Goal: Book appointment/travel/reservation

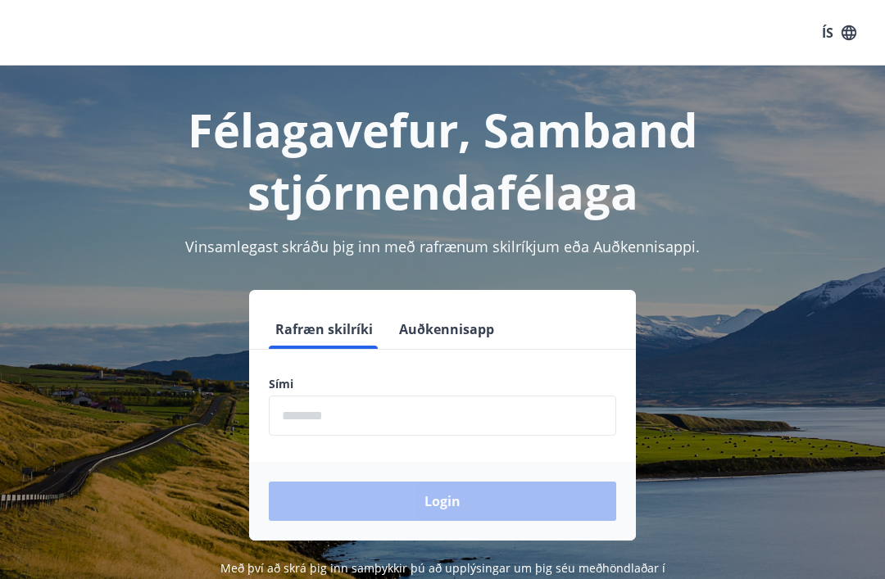
click at [335, 410] on input "phone" at bounding box center [442, 416] width 347 height 40
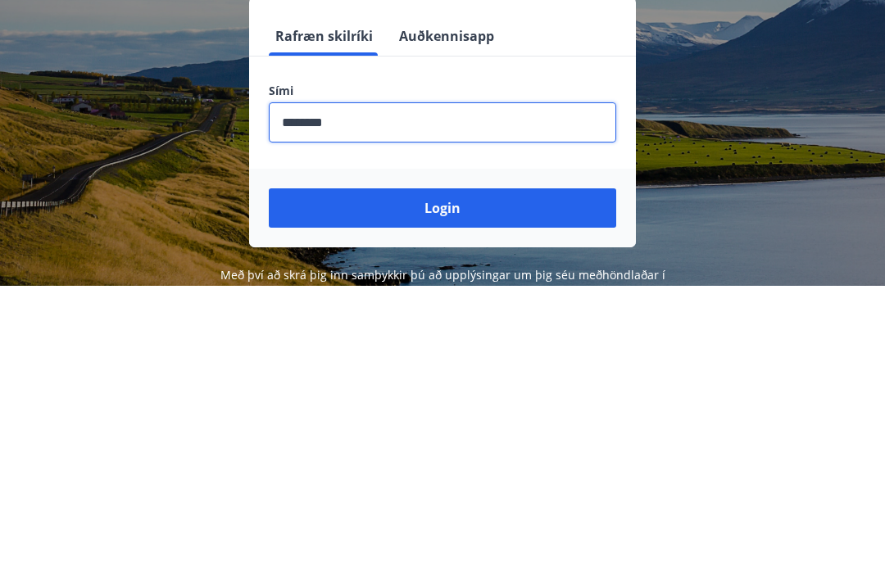
type input "********"
click at [453, 482] on button "Login" at bounding box center [442, 501] width 347 height 39
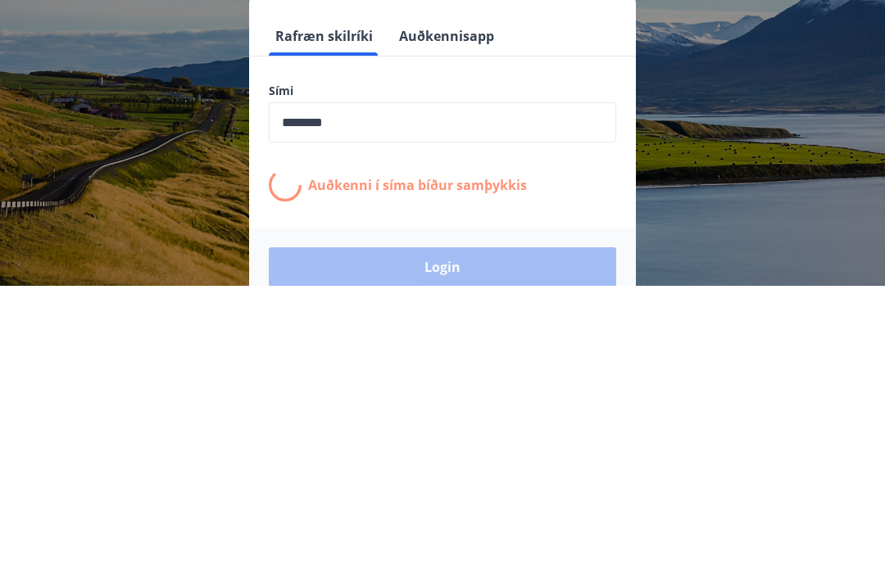
scroll to position [256, 0]
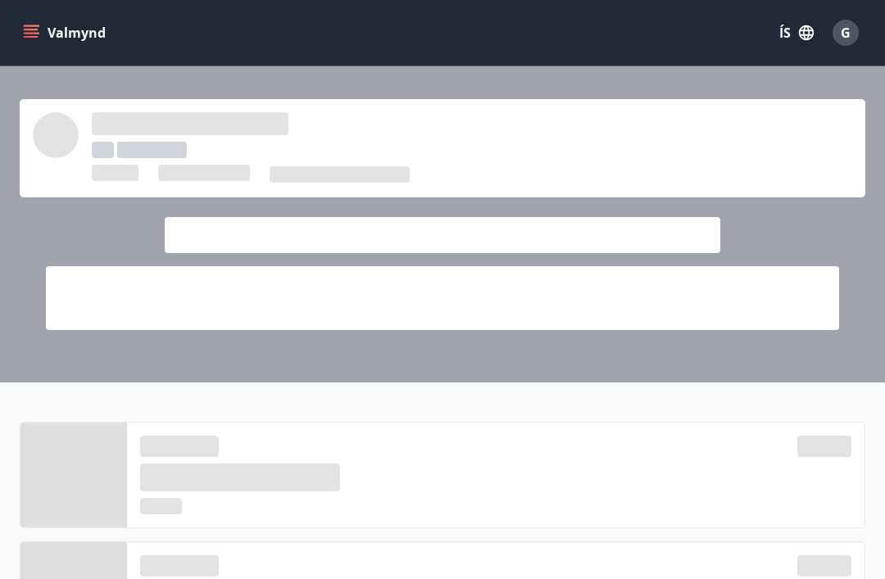
click at [426, 151] on div at bounding box center [442, 138] width 819 height 52
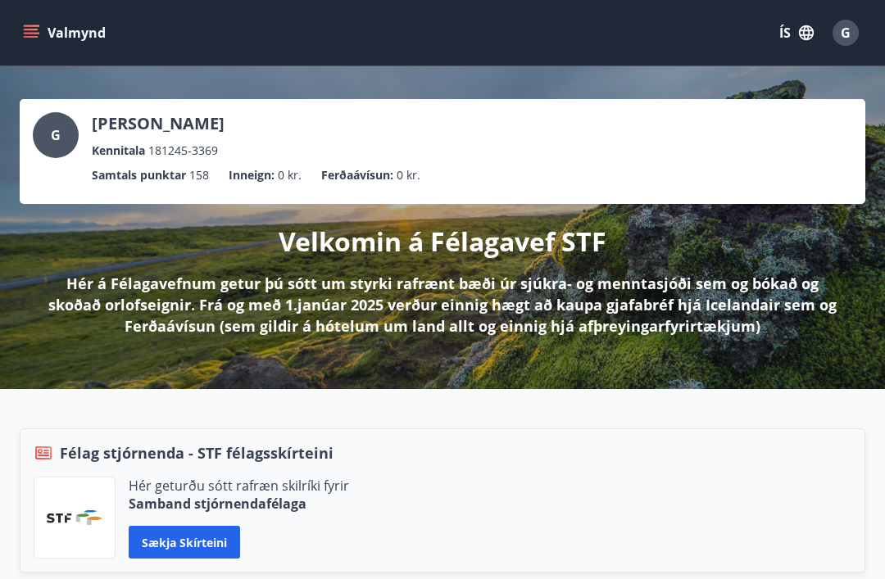
click at [37, 30] on icon "menu" at bounding box center [31, 30] width 15 height 2
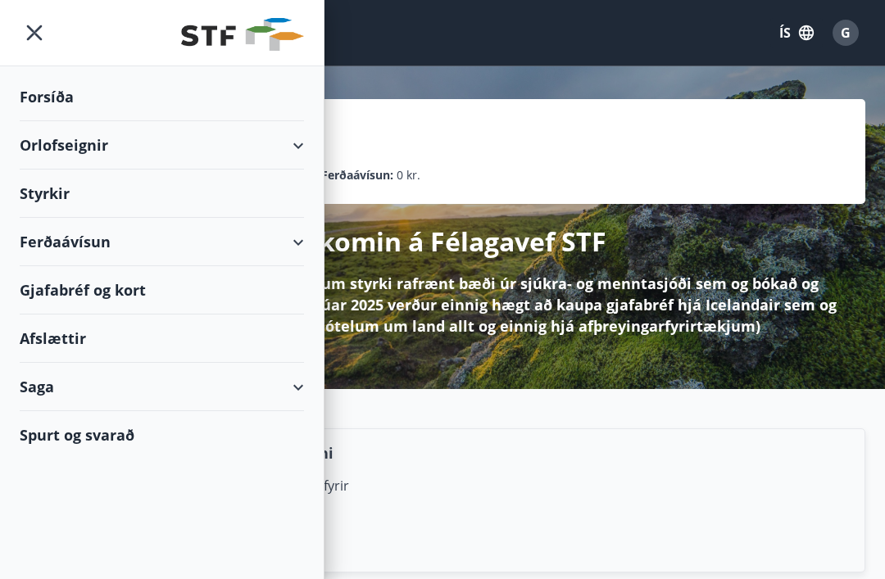
click at [71, 146] on div "Orlofseignir" at bounding box center [162, 145] width 284 height 48
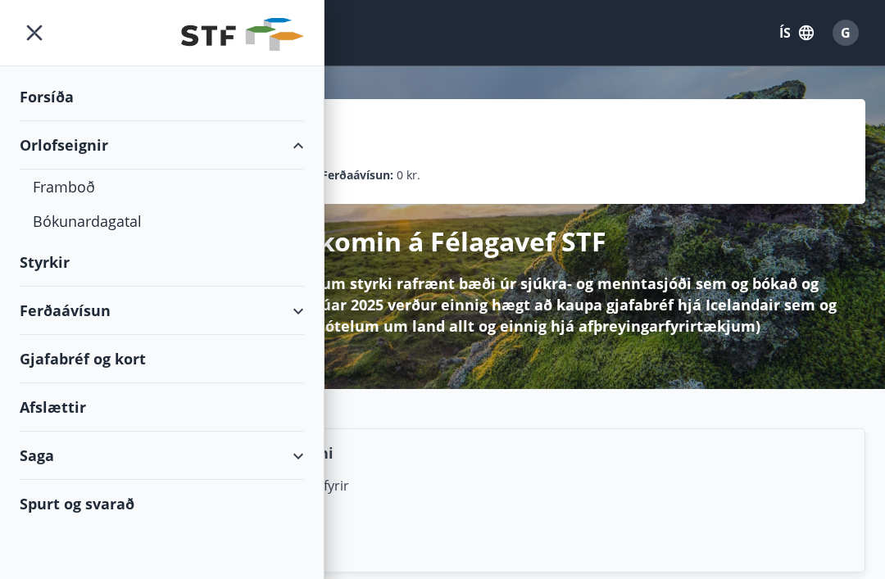
click at [81, 180] on div "Framboð" at bounding box center [162, 187] width 258 height 34
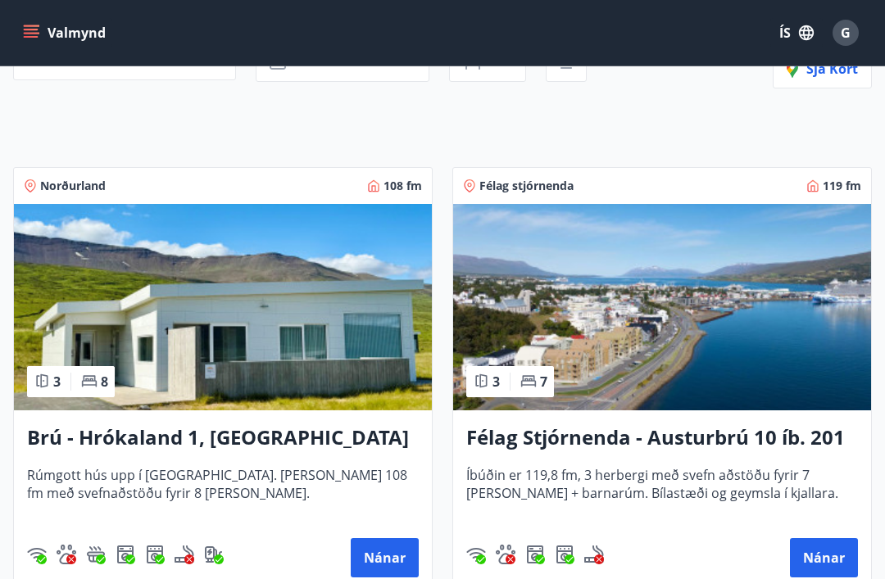
scroll to position [217, 0]
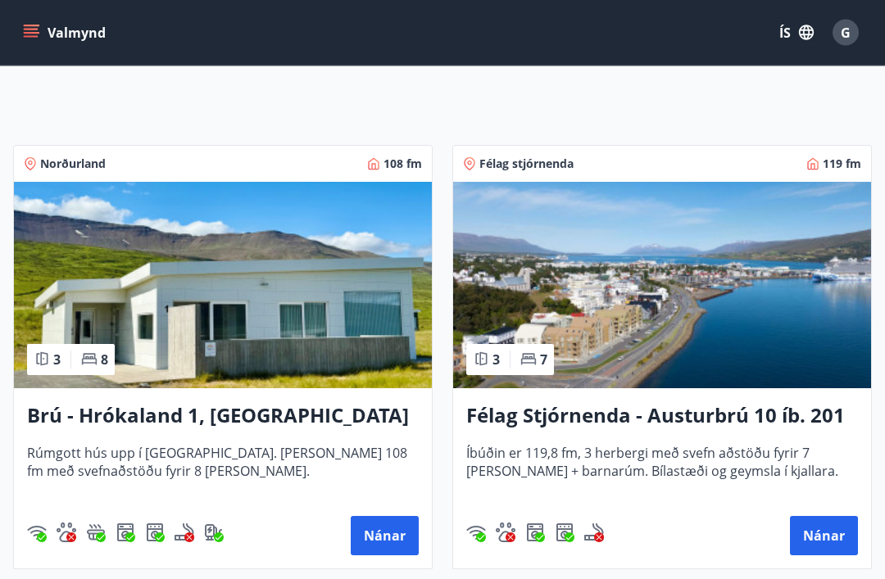
click at [397, 536] on button "Nánar" at bounding box center [385, 536] width 68 height 39
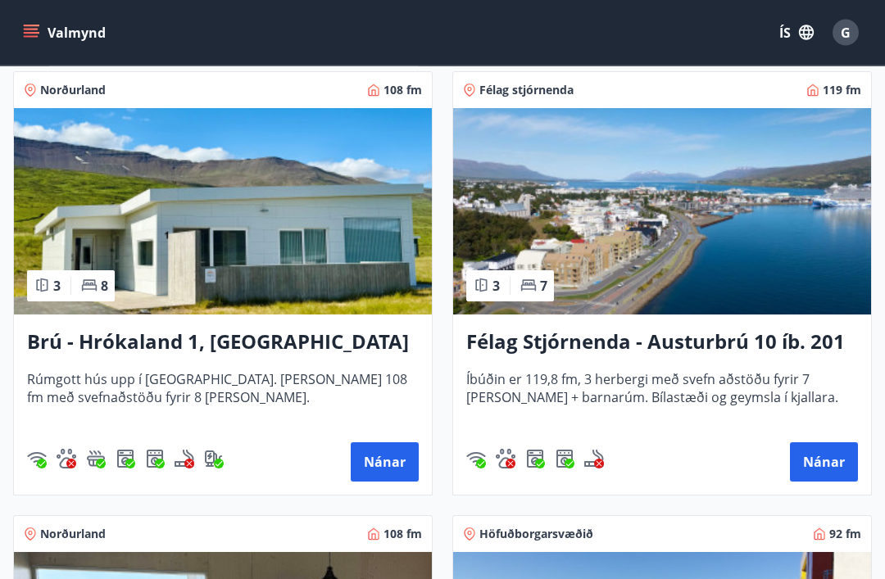
scroll to position [292, 0]
click at [827, 472] on button "Nánar" at bounding box center [824, 462] width 68 height 39
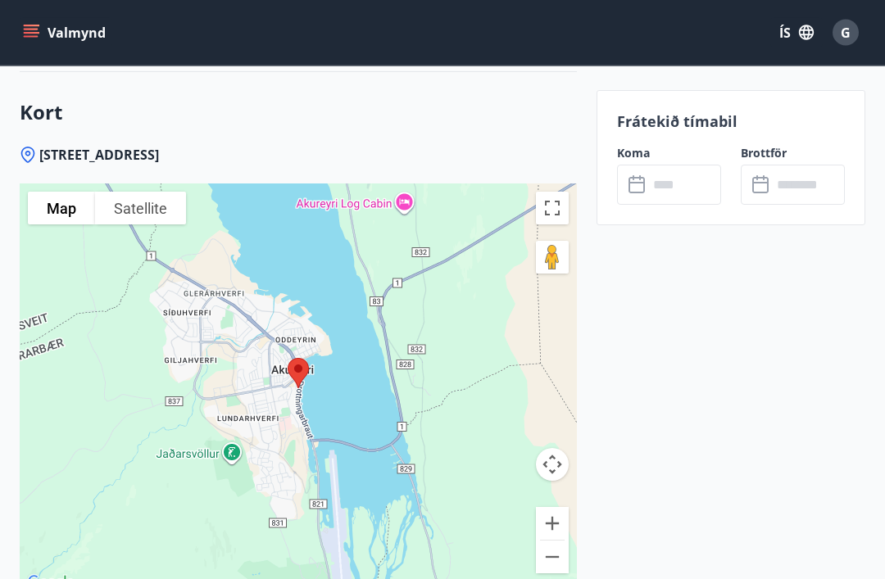
scroll to position [2912, 0]
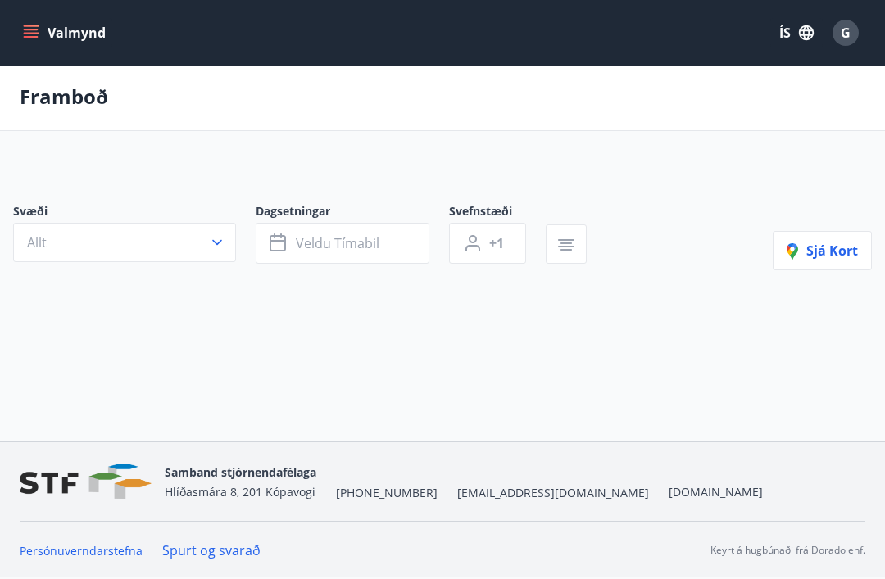
scroll to position [55, 0]
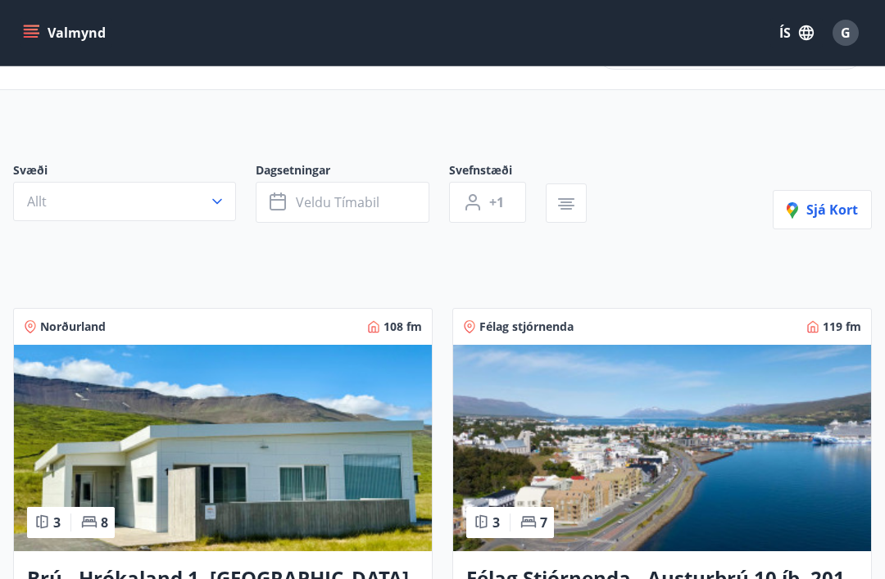
click at [224, 200] on icon "button" at bounding box center [217, 201] width 16 height 16
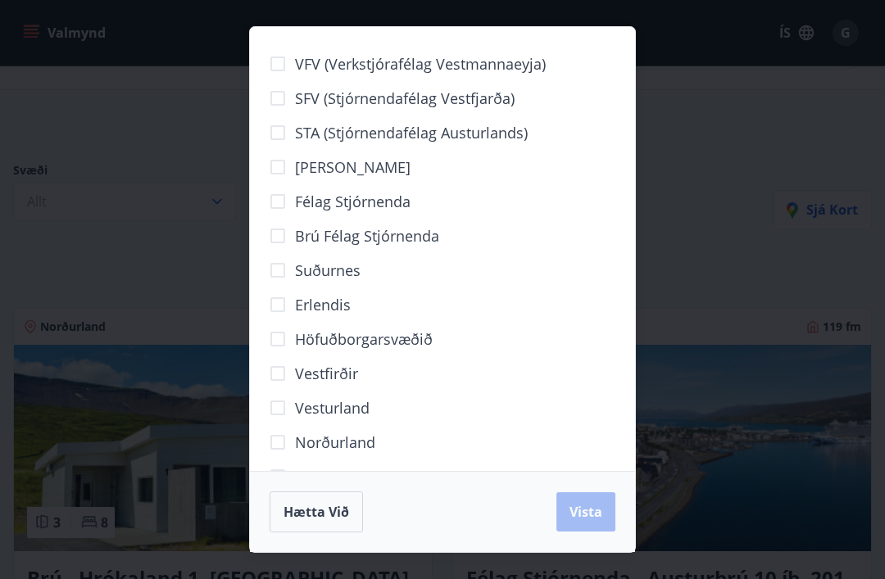
click at [316, 243] on span "Brú félag stjórnenda" at bounding box center [367, 235] width 144 height 21
click at [750, 311] on div "VFV (Verkstjórafélag Vestmannaeyja) SFV (Stjórnendafélag Vestfjarða) STA (Stjór…" at bounding box center [442, 289] width 885 height 579
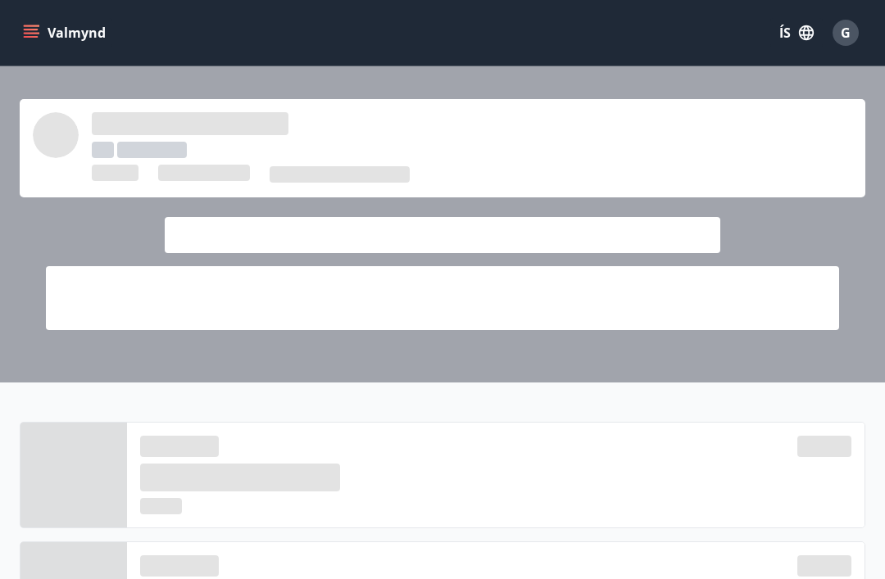
click at [62, 35] on button "Valmynd" at bounding box center [66, 33] width 93 height 30
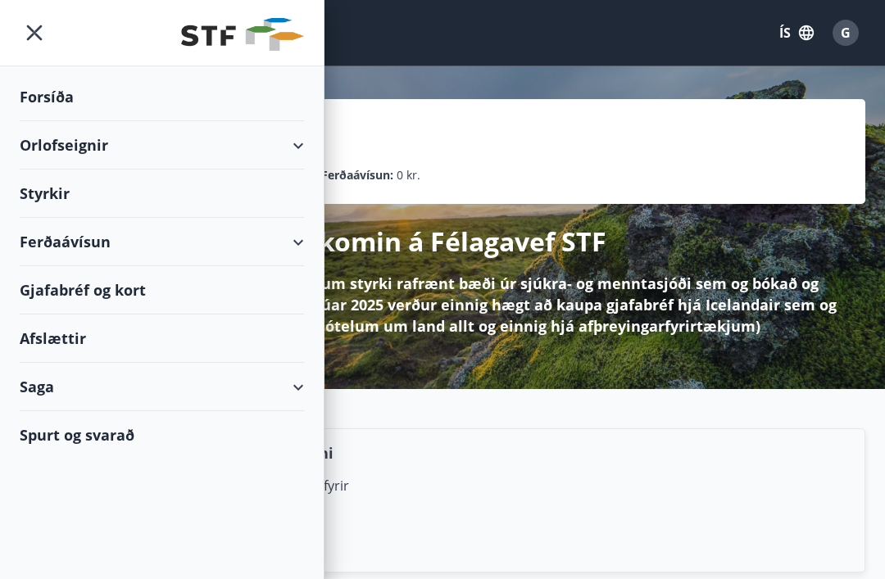
click at [46, 29] on icon "menu" at bounding box center [35, 33] width 30 height 30
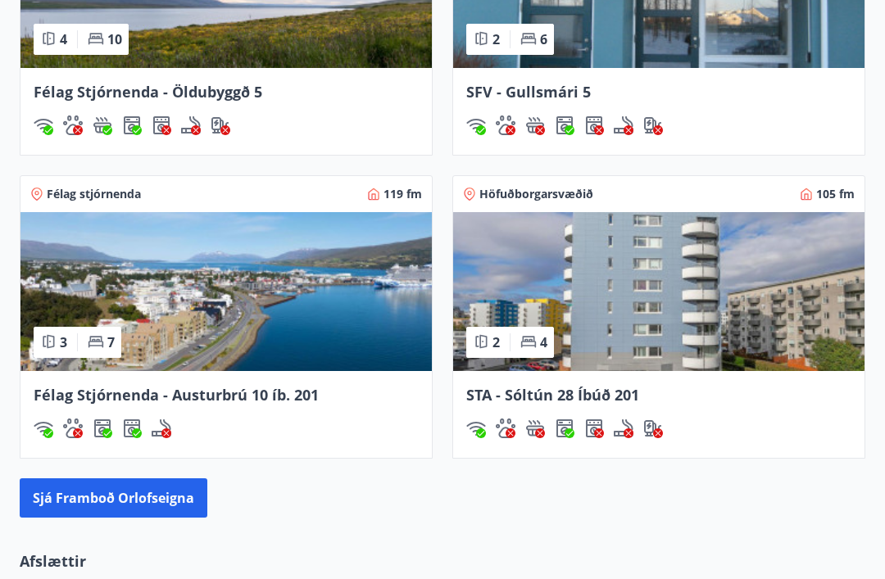
scroll to position [1451, 0]
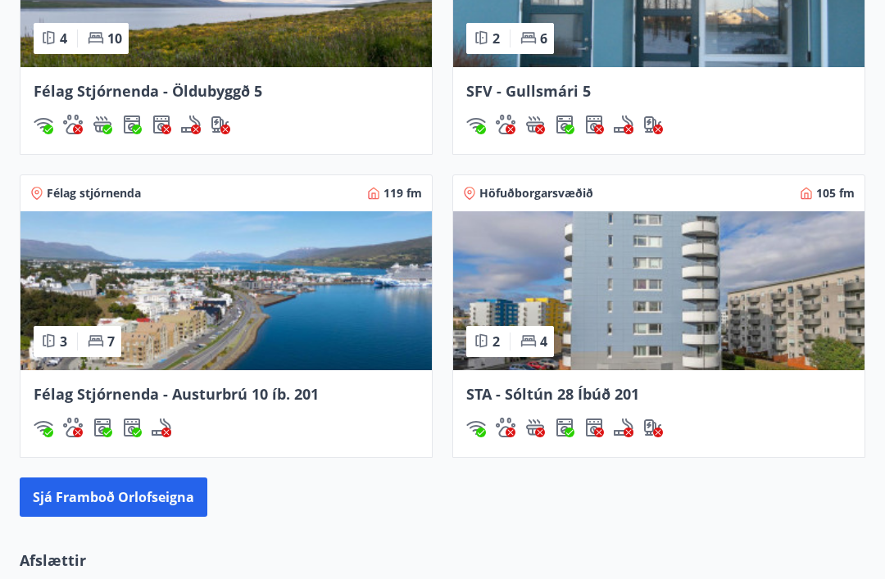
click at [103, 496] on button "Sjá framboð orlofseigna" at bounding box center [114, 498] width 188 height 39
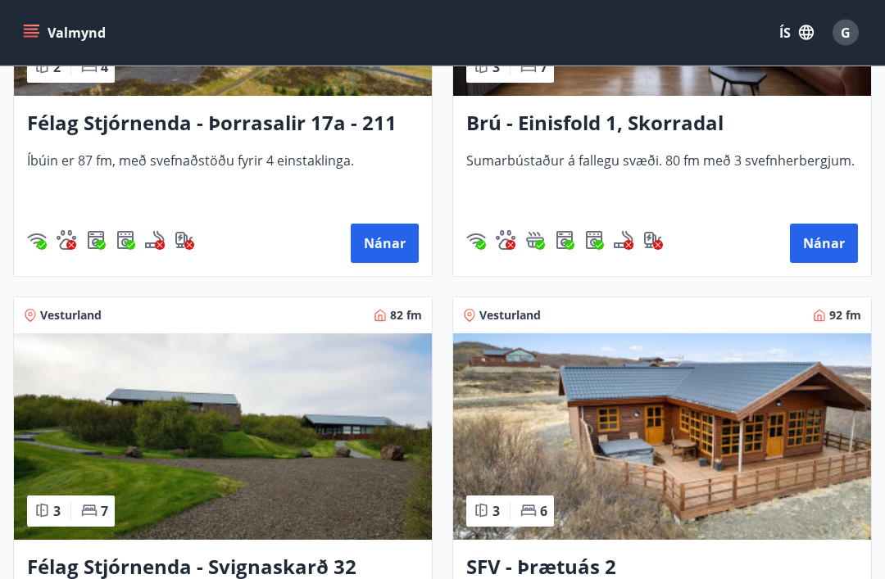
scroll to position [4065, 0]
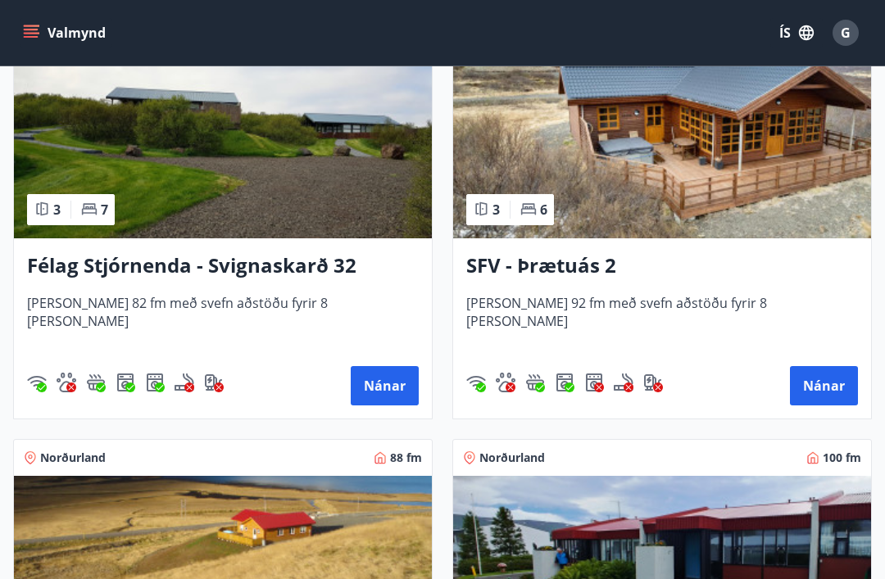
click at [698, 441] on div "Norðurland 100 fm" at bounding box center [662, 458] width 418 height 36
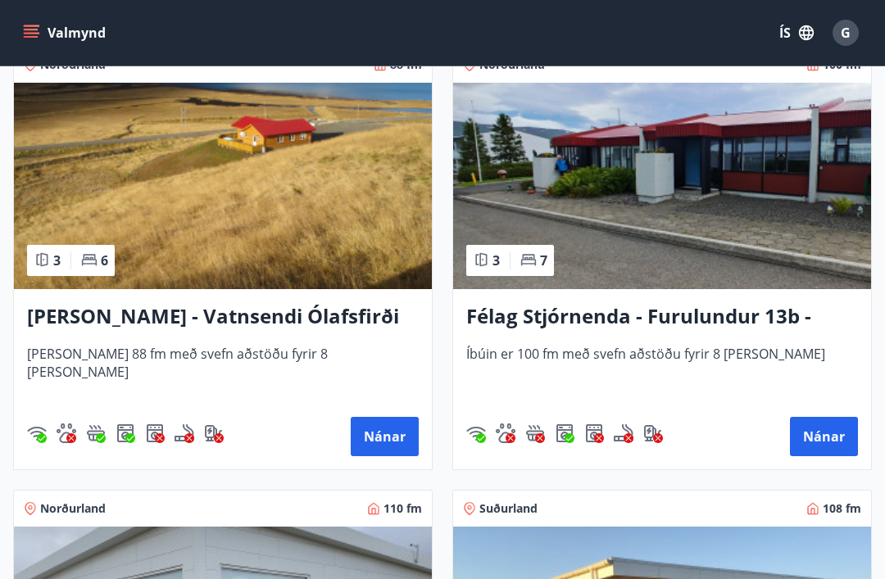
scroll to position [4743, 0]
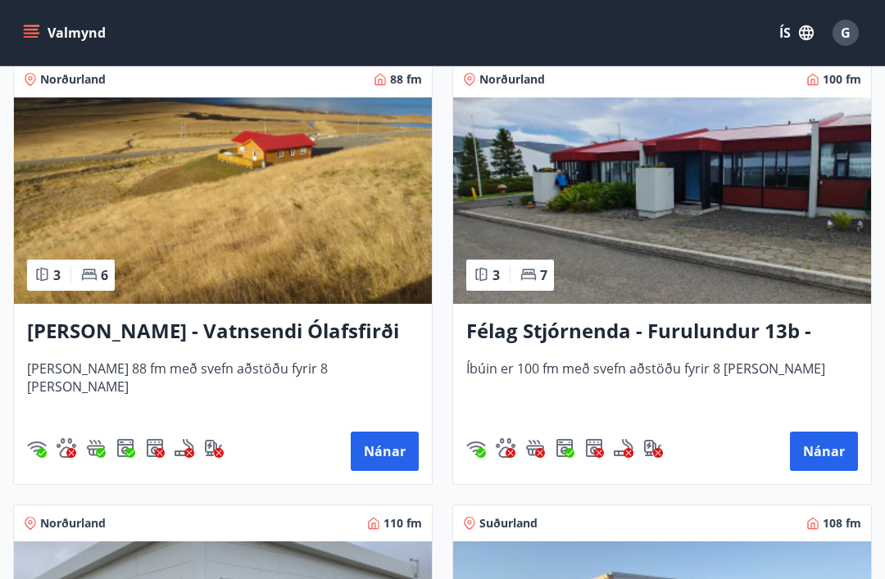
click at [833, 456] on button "Nánar" at bounding box center [824, 451] width 68 height 39
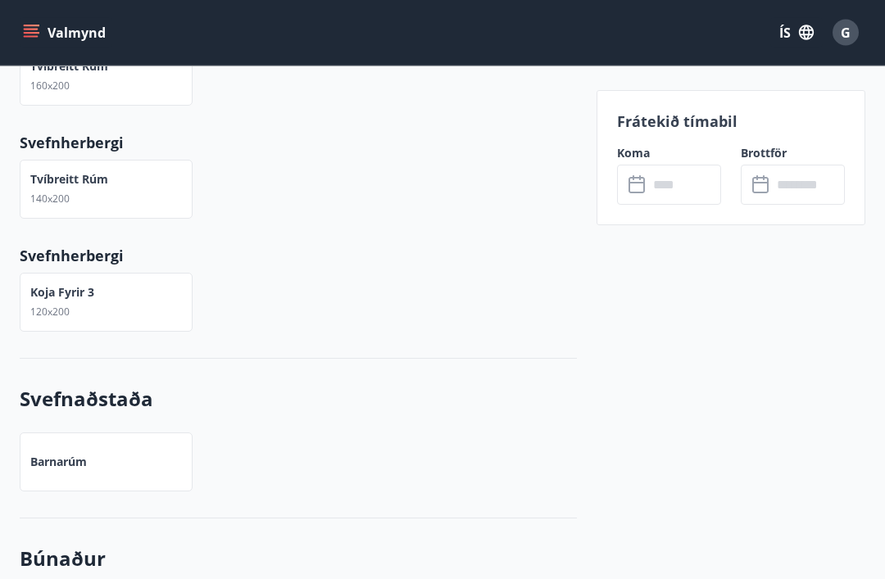
scroll to position [985, 0]
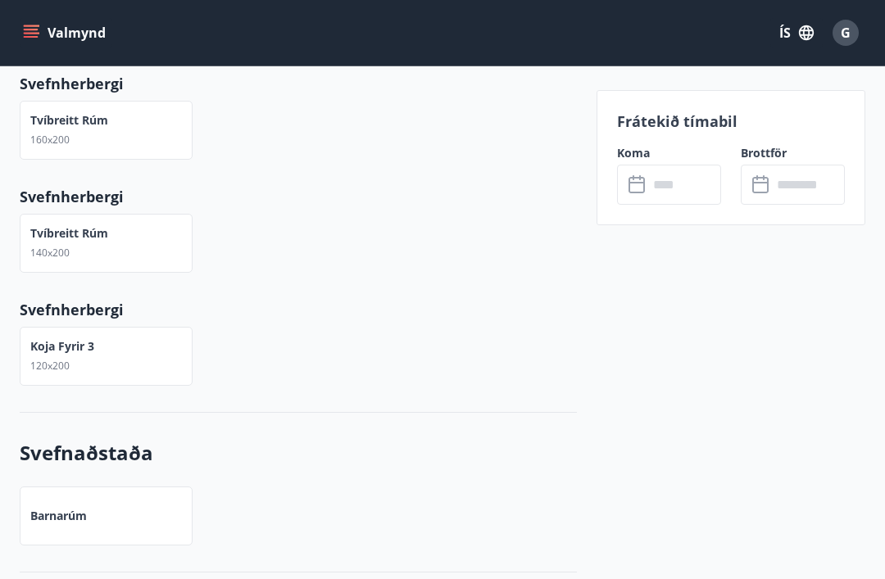
click at [657, 176] on input "text" at bounding box center [684, 185] width 73 height 40
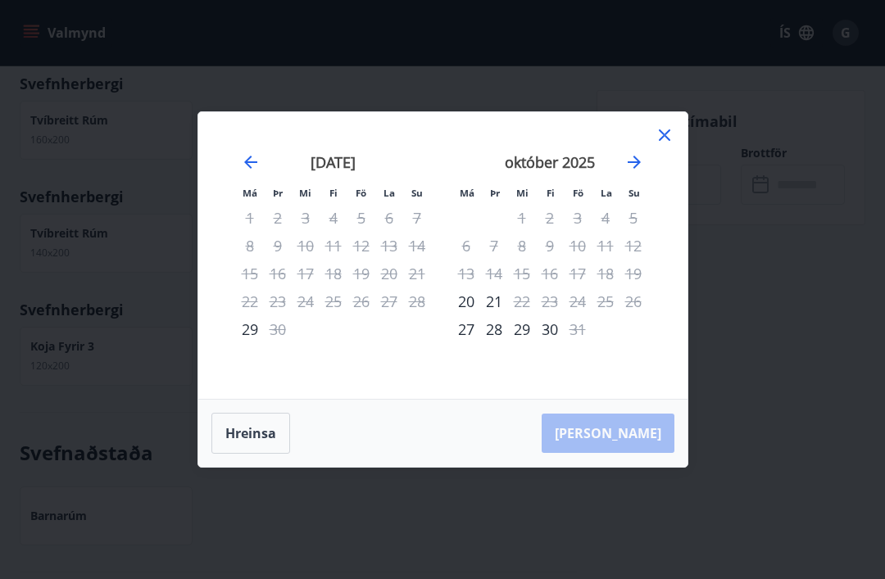
click at [673, 126] on icon at bounding box center [665, 135] width 20 height 20
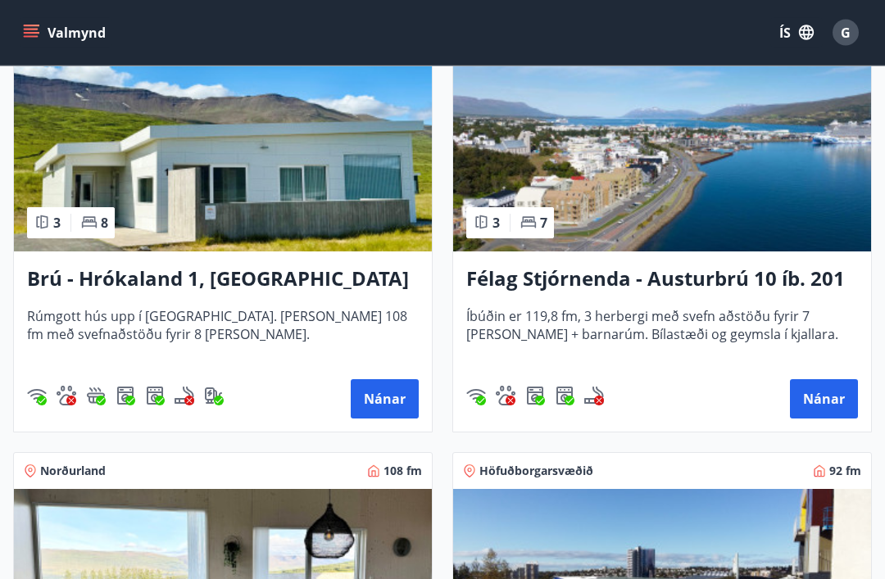
scroll to position [355, 0]
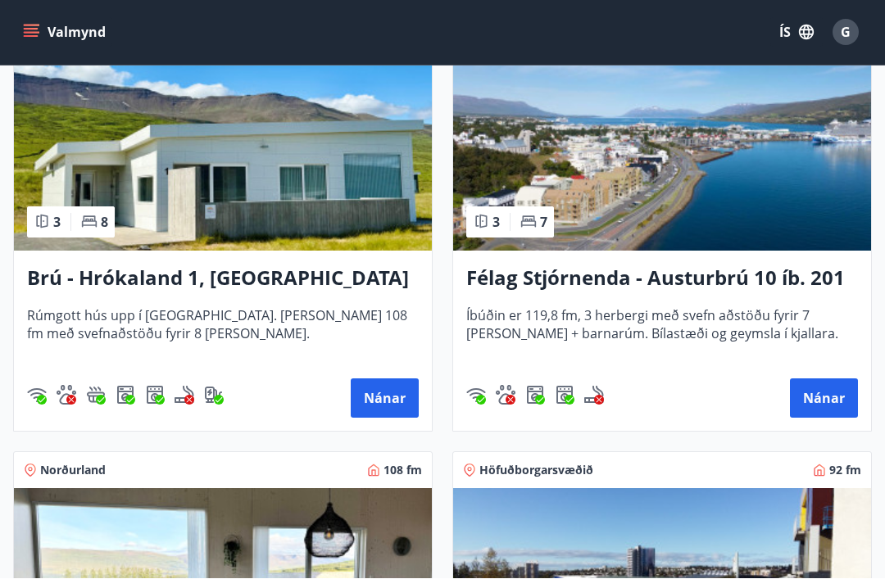
click at [387, 397] on button "Nánar" at bounding box center [385, 398] width 68 height 39
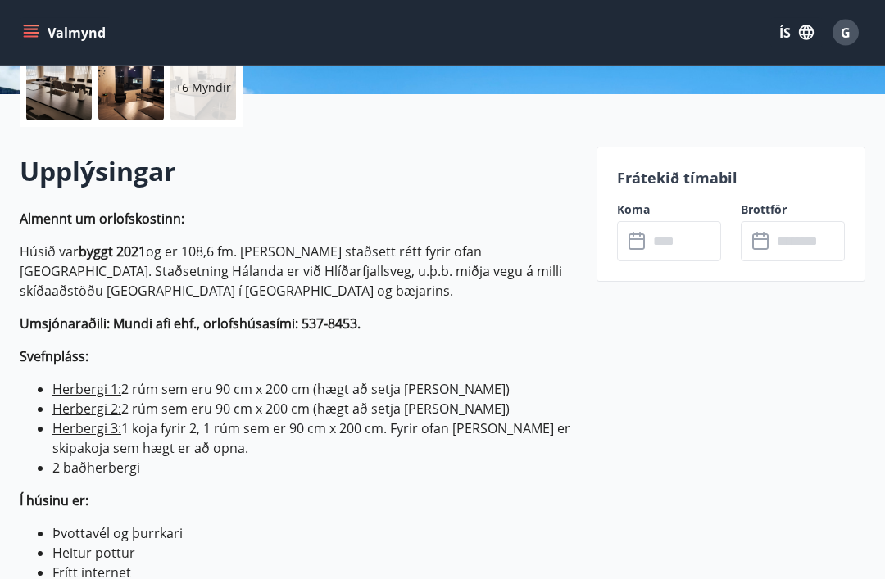
scroll to position [397, 0]
click at [677, 176] on p "Frátekið tímabil" at bounding box center [731, 177] width 228 height 21
click at [675, 188] on div "Frátekið tímabil Koma ​ ​ Brottför ​ ​" at bounding box center [731, 214] width 269 height 135
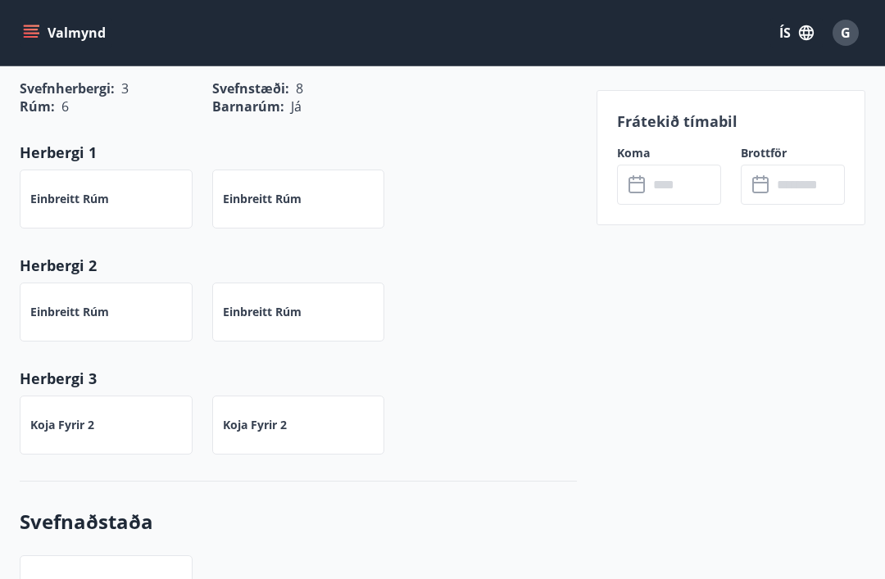
scroll to position [1321, 0]
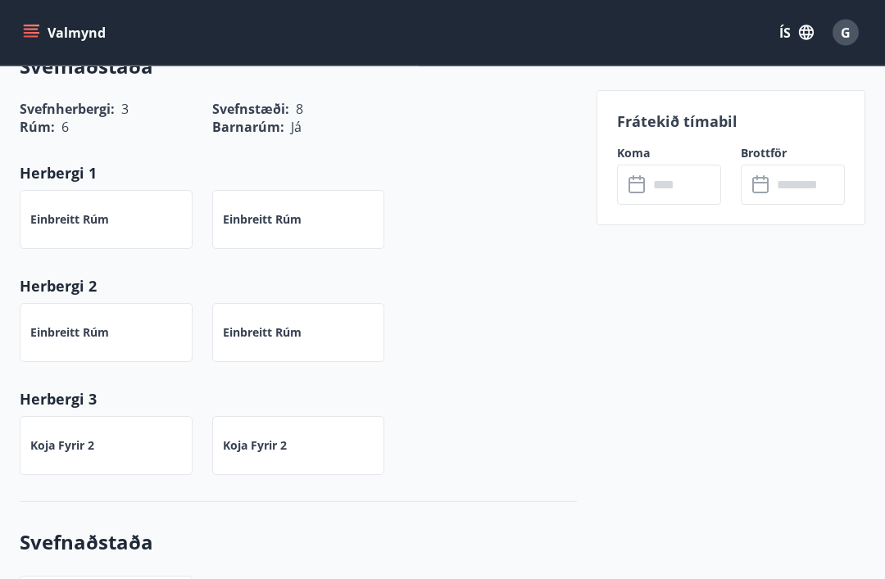
click at [660, 168] on input "text" at bounding box center [684, 185] width 73 height 40
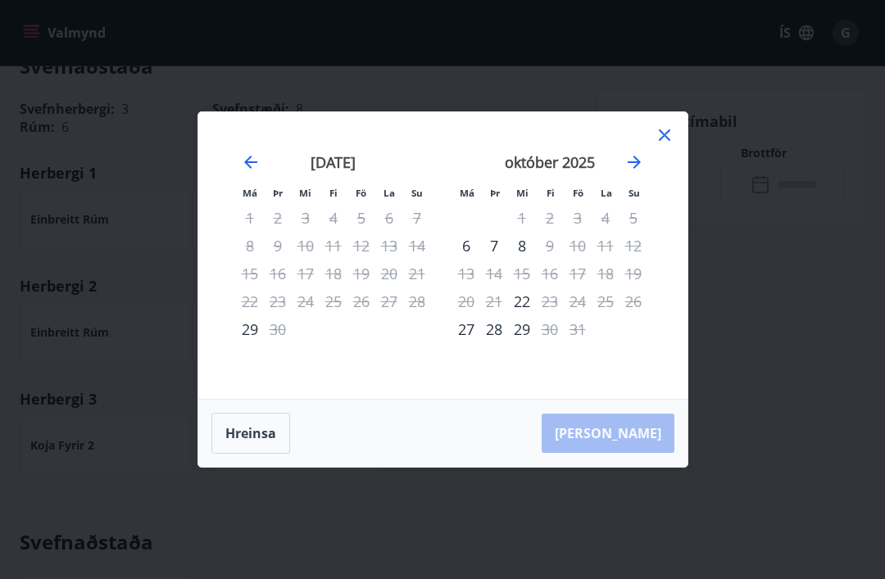
click at [668, 144] on icon at bounding box center [665, 135] width 20 height 20
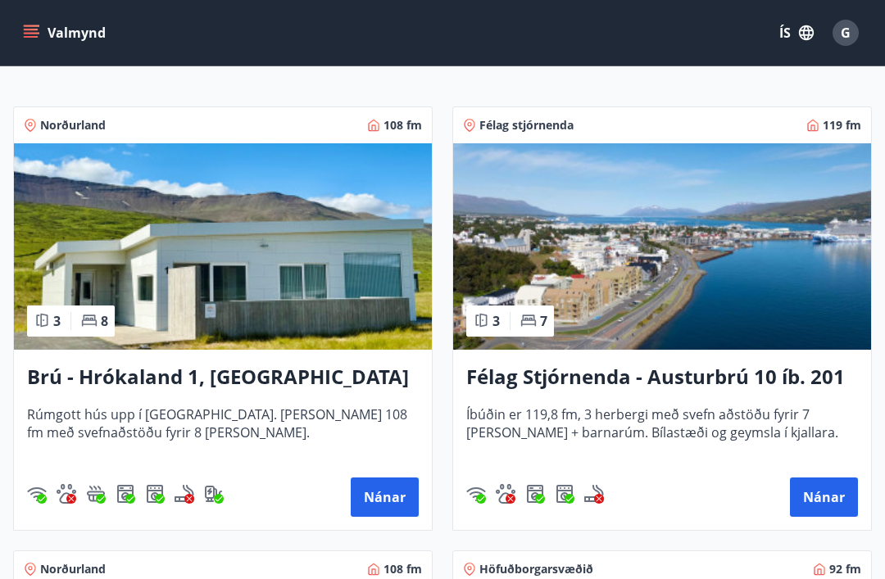
scroll to position [229, 0]
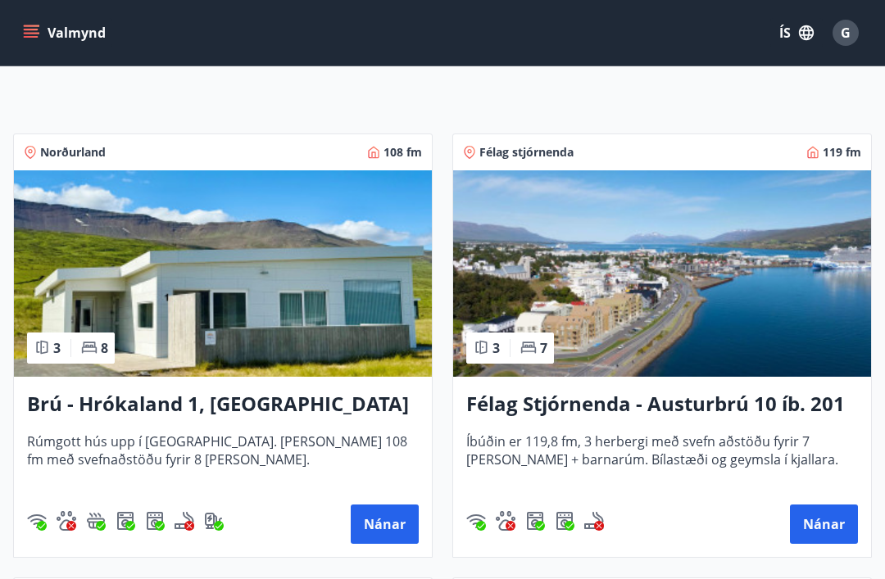
click at [830, 529] on button "Nánar" at bounding box center [824, 524] width 68 height 39
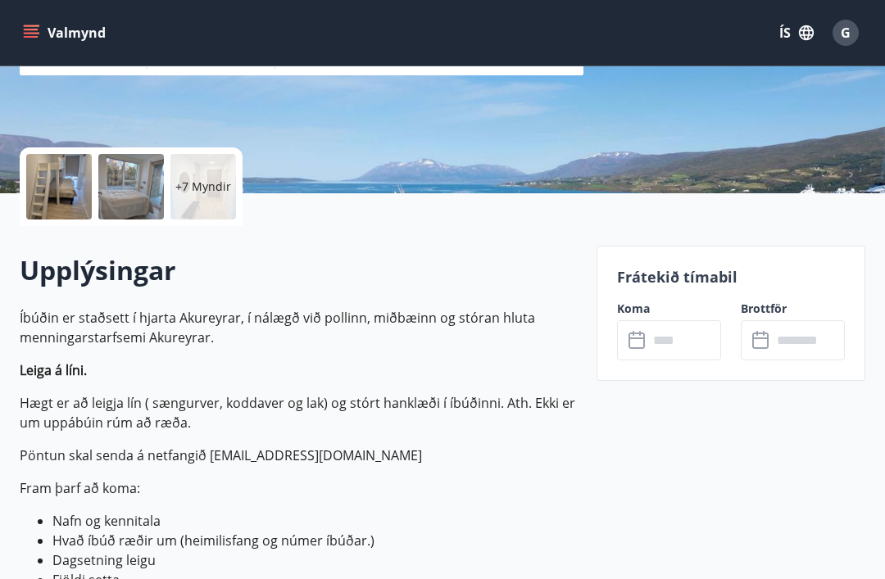
scroll to position [303, 0]
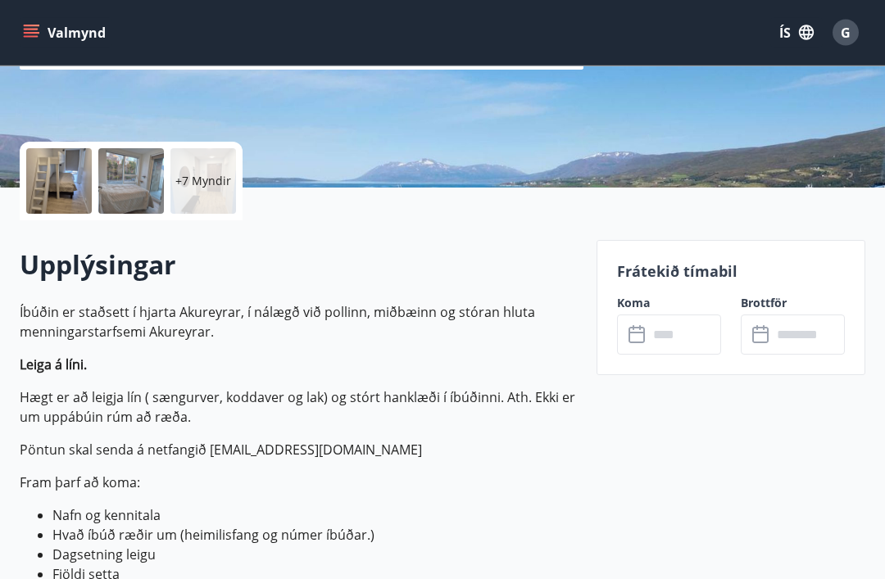
click at [656, 338] on input "text" at bounding box center [684, 335] width 73 height 40
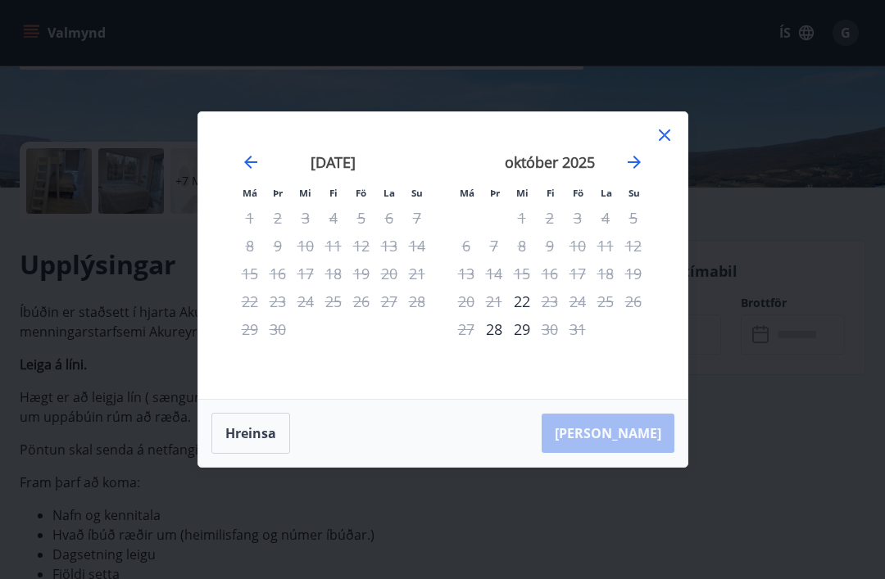
click at [671, 145] on icon at bounding box center [665, 135] width 20 height 20
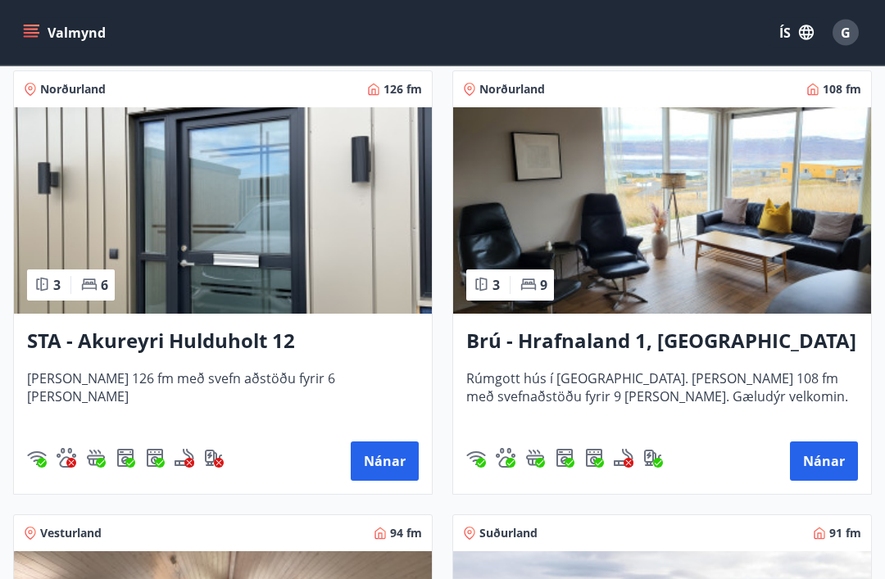
scroll to position [1181, 0]
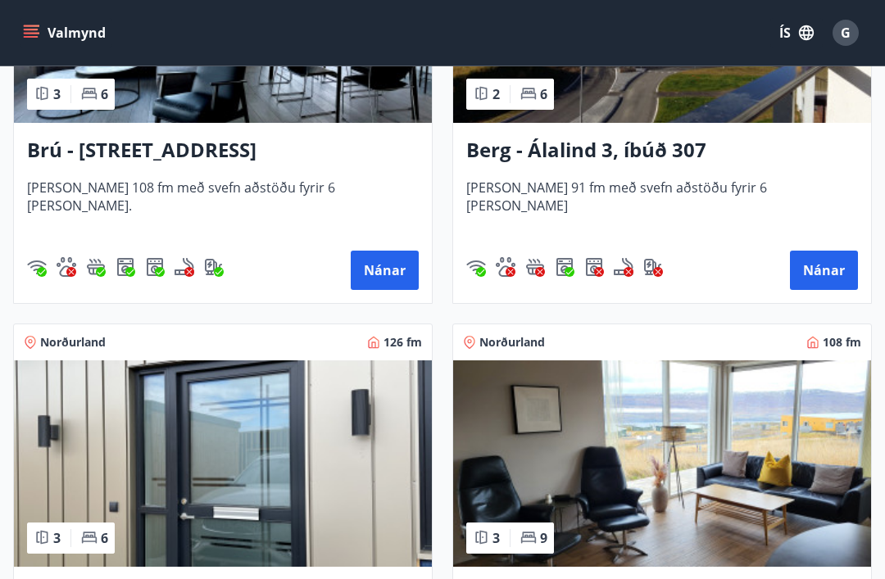
click at [388, 261] on button "Nánar" at bounding box center [385, 270] width 68 height 39
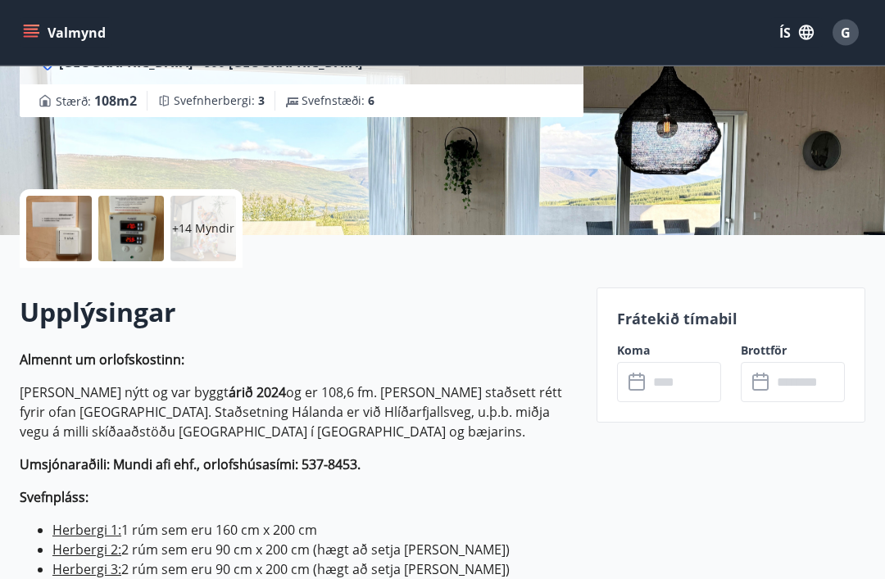
scroll to position [257, 0]
click at [638, 385] on icon at bounding box center [639, 382] width 20 height 20
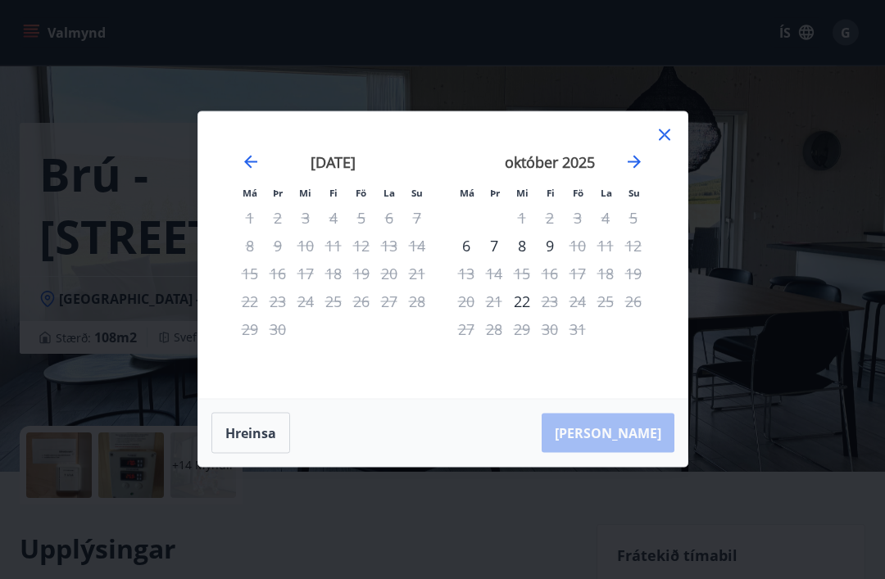
scroll to position [0, 0]
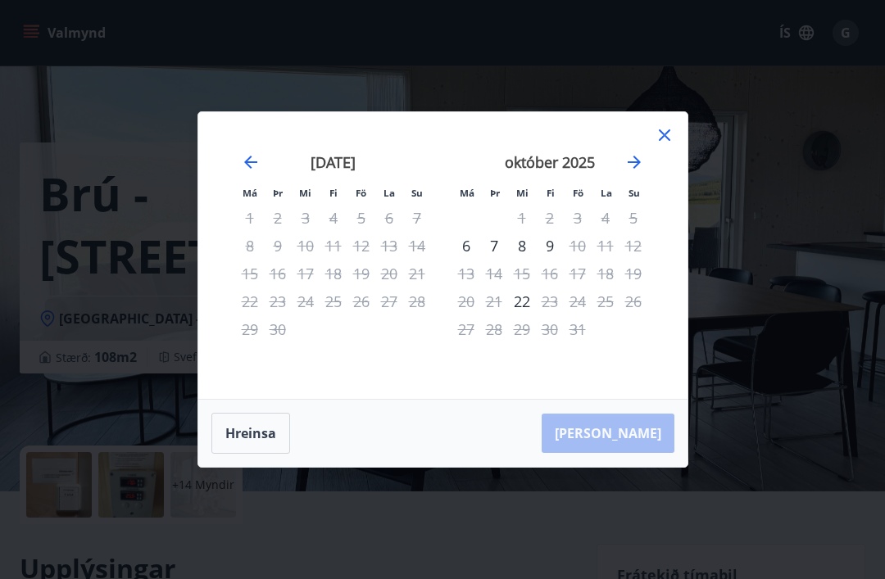
click at [663, 142] on icon at bounding box center [665, 135] width 20 height 20
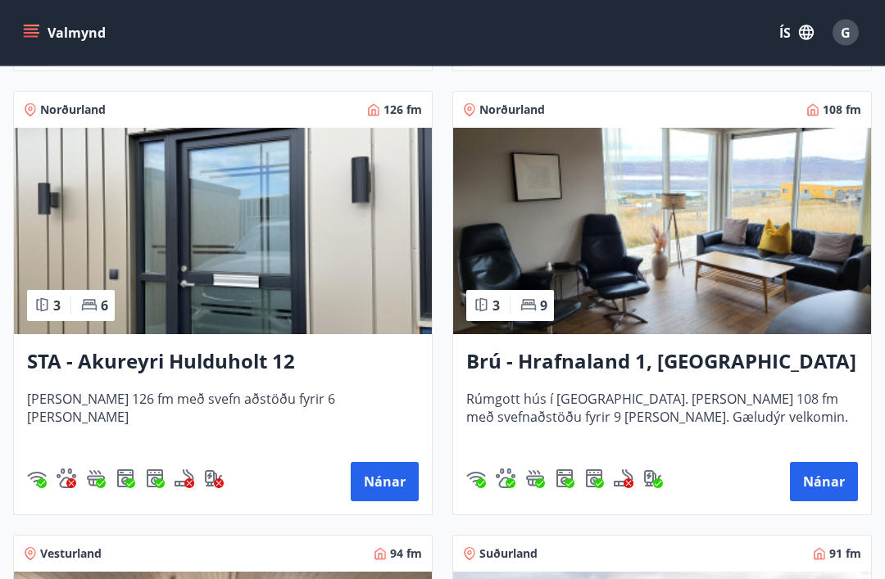
scroll to position [1160, 0]
click at [828, 479] on button "Nánar" at bounding box center [824, 481] width 68 height 39
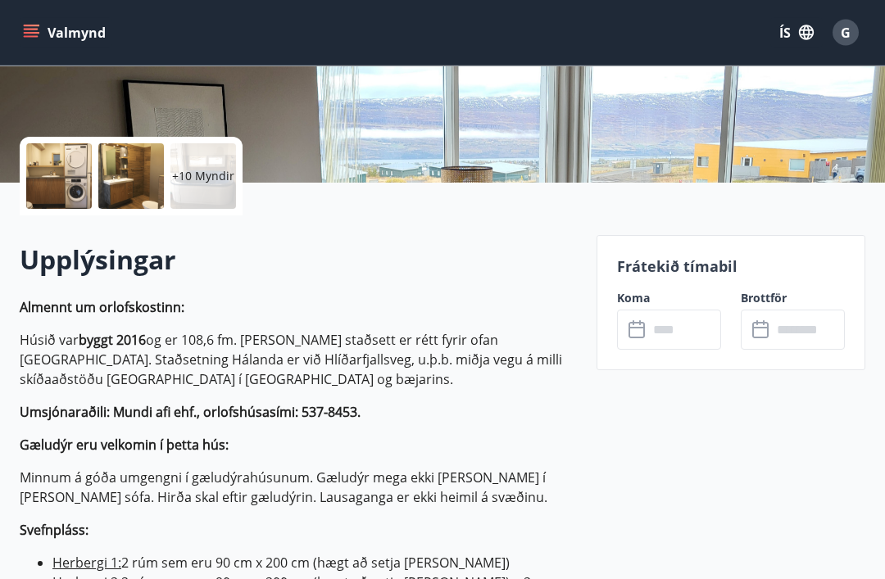
scroll to position [310, 0]
click at [632, 334] on icon at bounding box center [639, 330] width 20 height 20
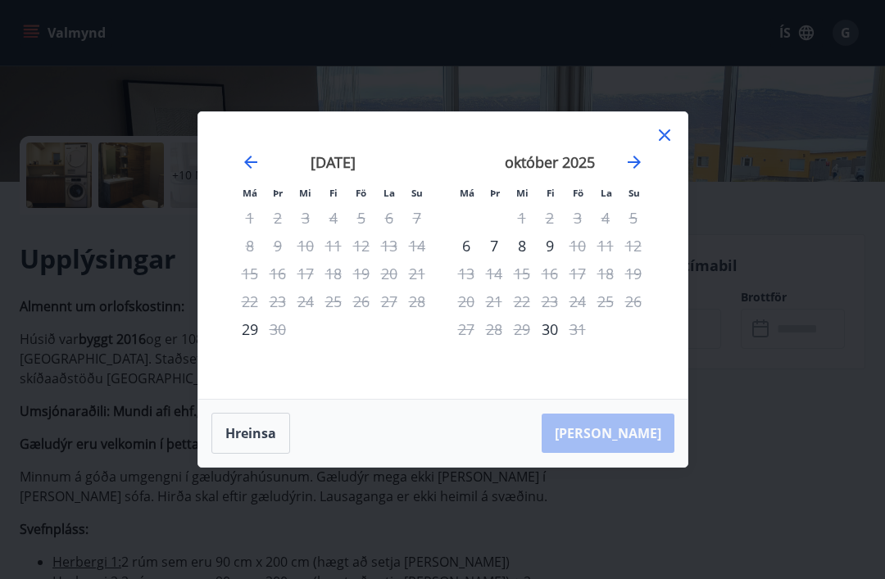
click at [669, 141] on icon at bounding box center [664, 134] width 11 height 11
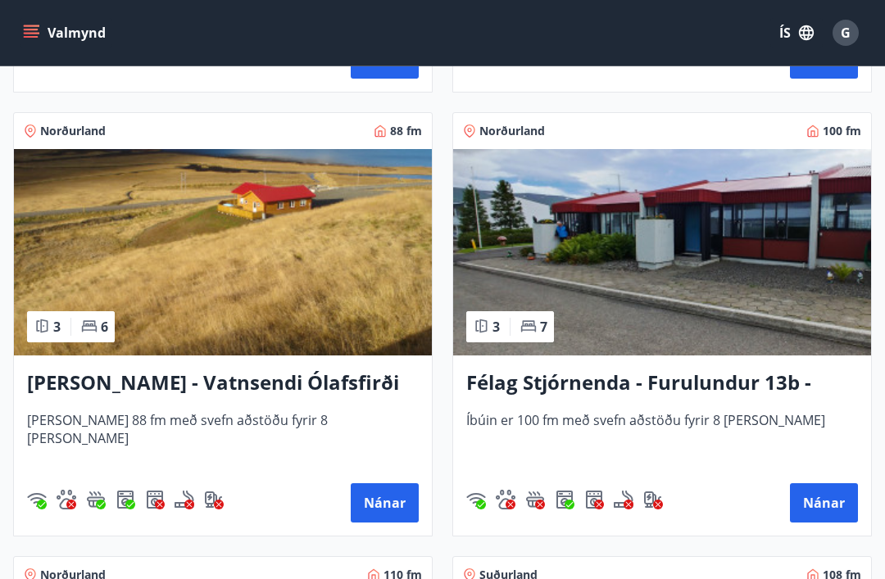
scroll to position [4693, 0]
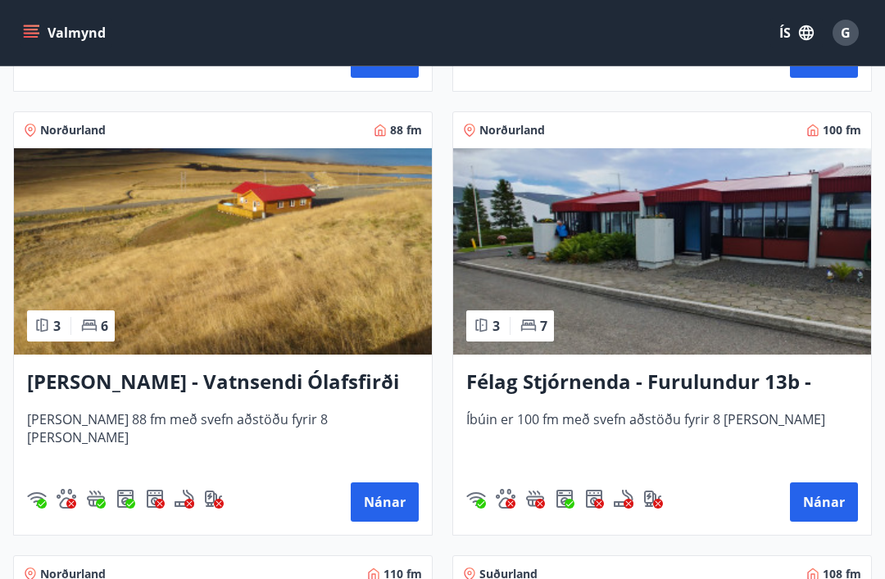
click at [832, 500] on button "Nánar" at bounding box center [824, 502] width 68 height 39
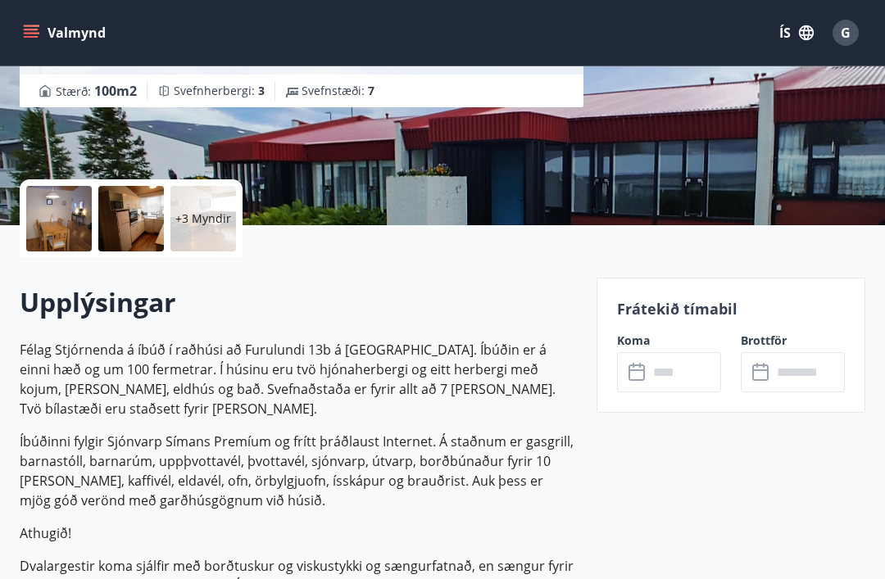
scroll to position [276, 0]
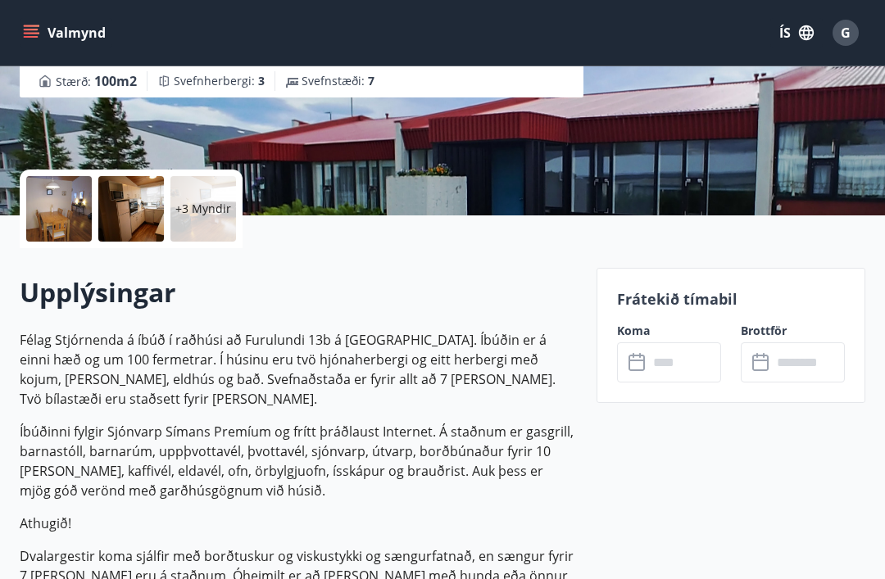
click at [648, 365] on input "text" at bounding box center [684, 363] width 73 height 40
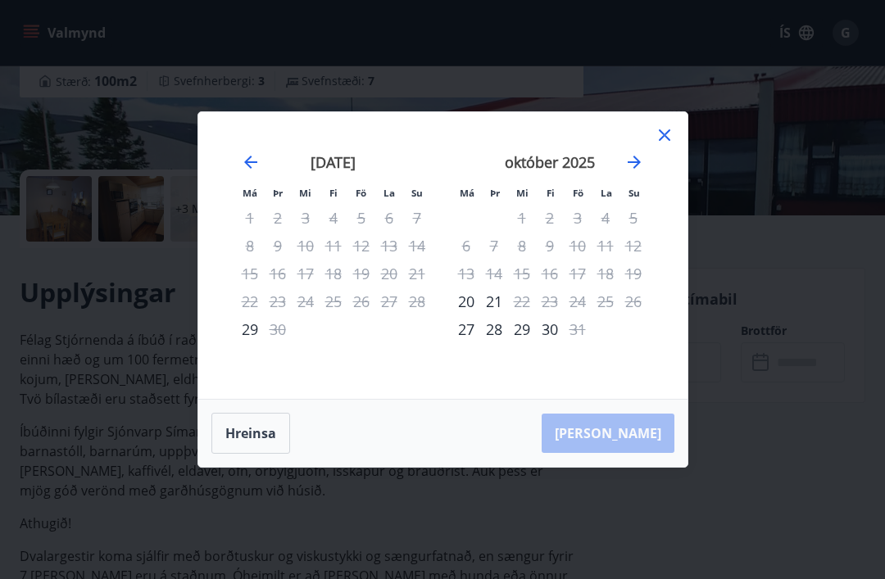
click at [664, 145] on icon at bounding box center [665, 135] width 20 height 20
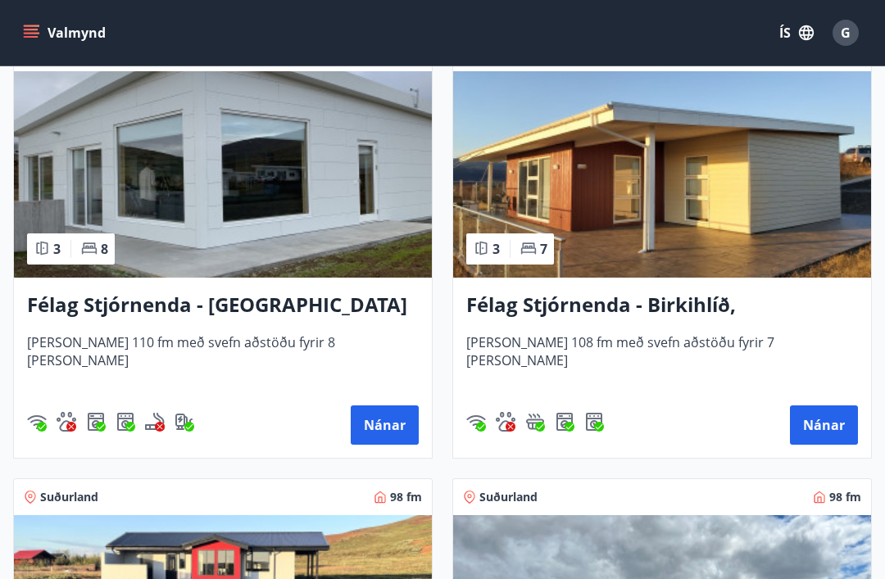
scroll to position [5210, 0]
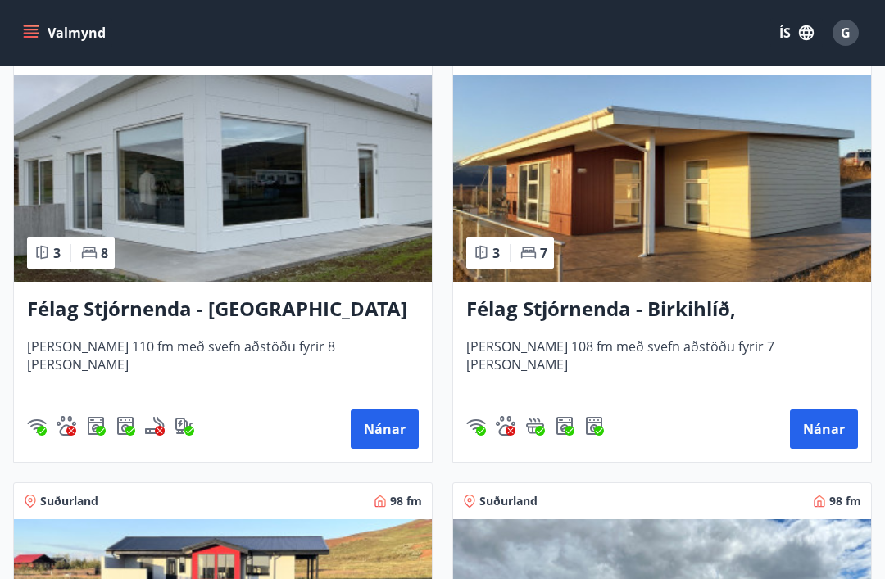
click at [384, 433] on button "Nánar" at bounding box center [385, 429] width 68 height 39
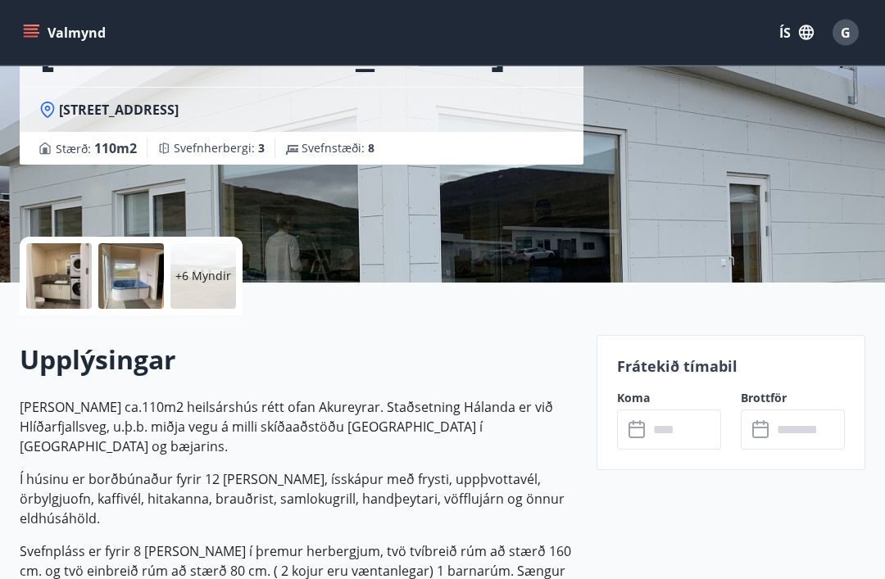
scroll to position [211, 0]
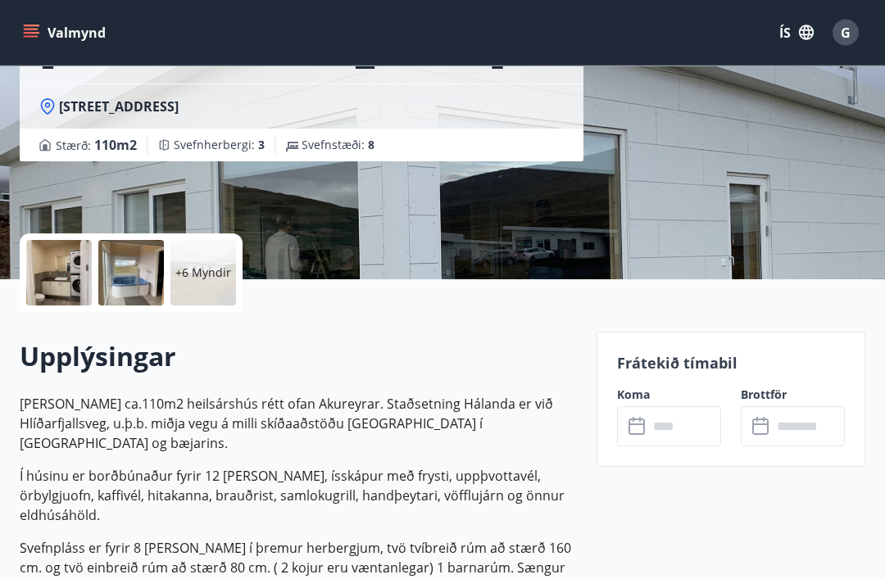
click at [635, 422] on icon at bounding box center [639, 428] width 20 height 20
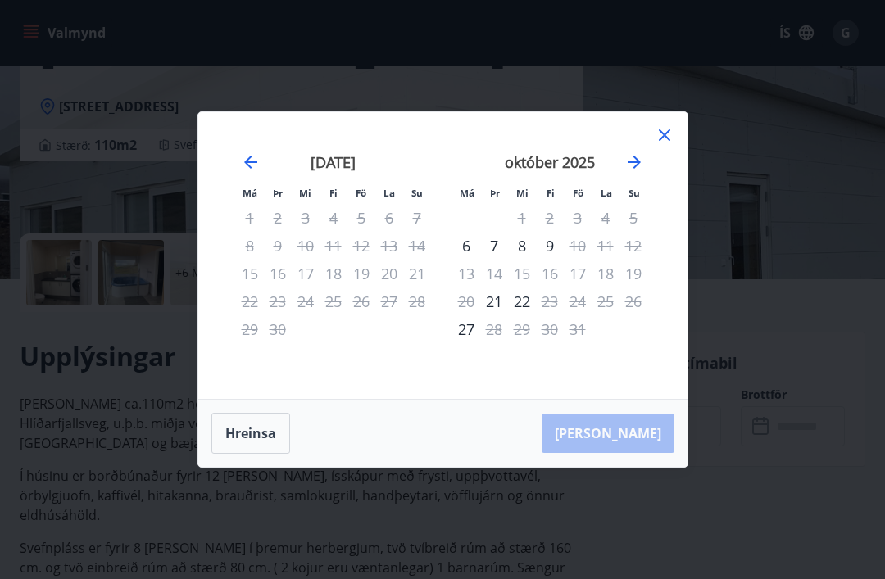
click at [670, 145] on icon at bounding box center [665, 135] width 20 height 20
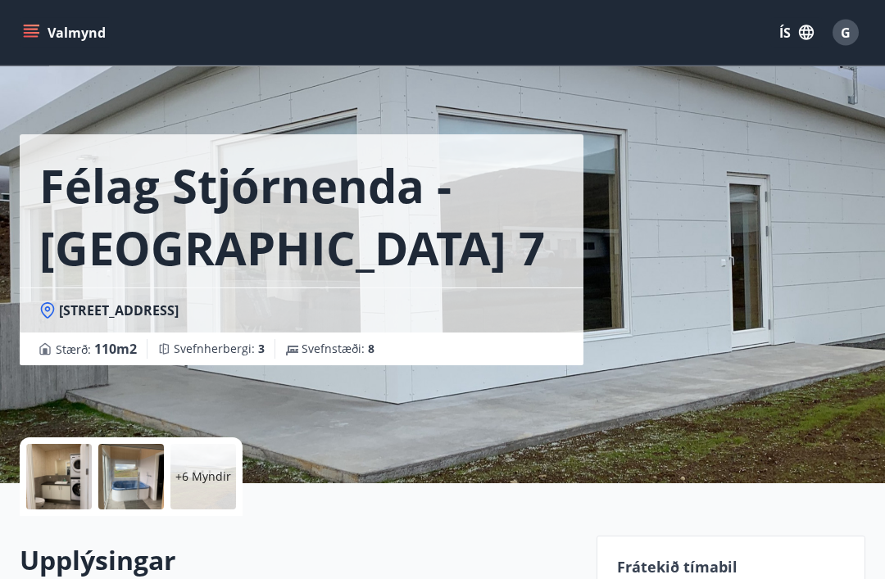
scroll to position [0, 0]
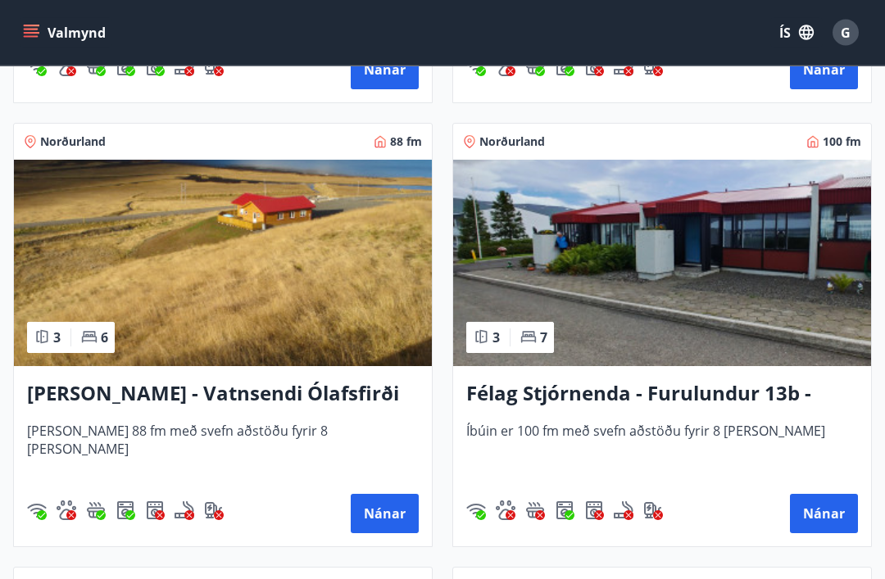
scroll to position [4699, 0]
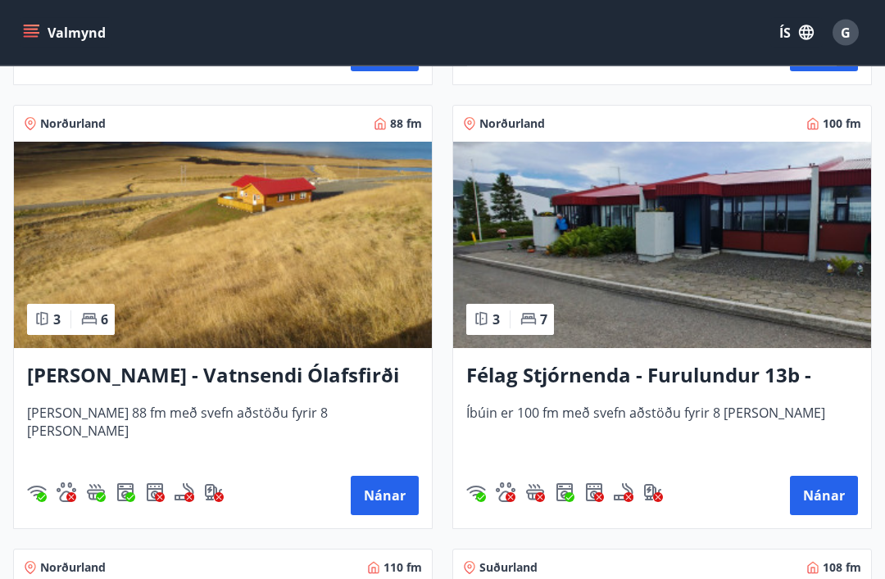
click at [387, 506] on button "Nánar" at bounding box center [385, 496] width 68 height 39
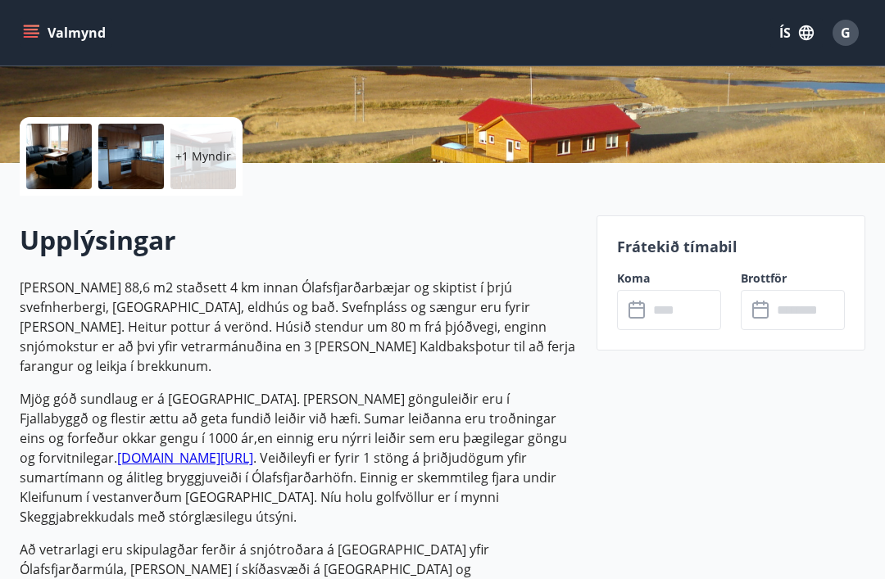
scroll to position [331, 0]
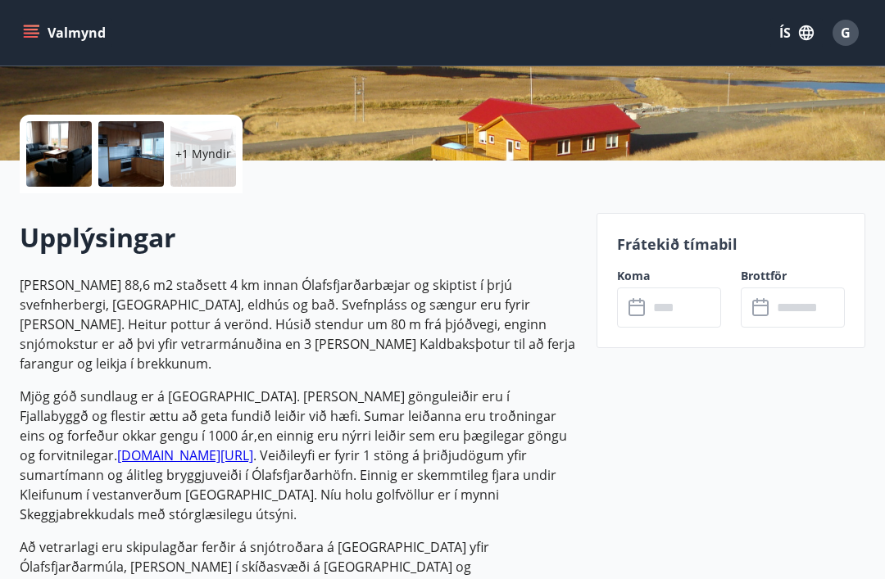
click at [650, 298] on input "text" at bounding box center [684, 308] width 73 height 40
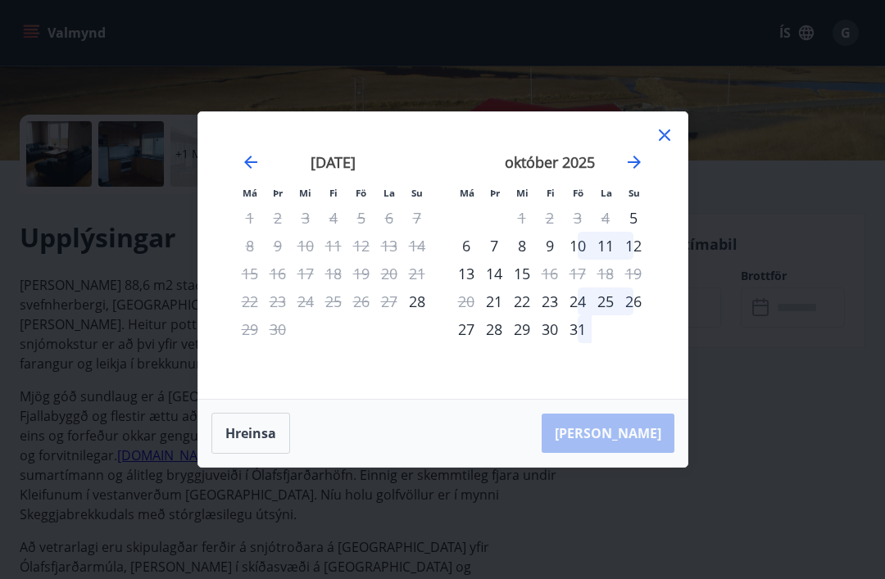
click at [670, 139] on icon at bounding box center [665, 135] width 20 height 20
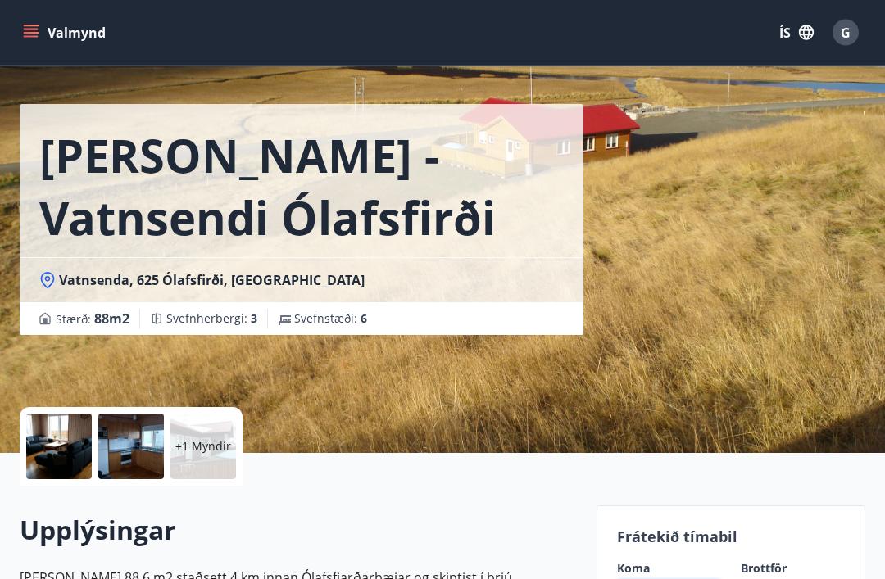
scroll to position [0, 0]
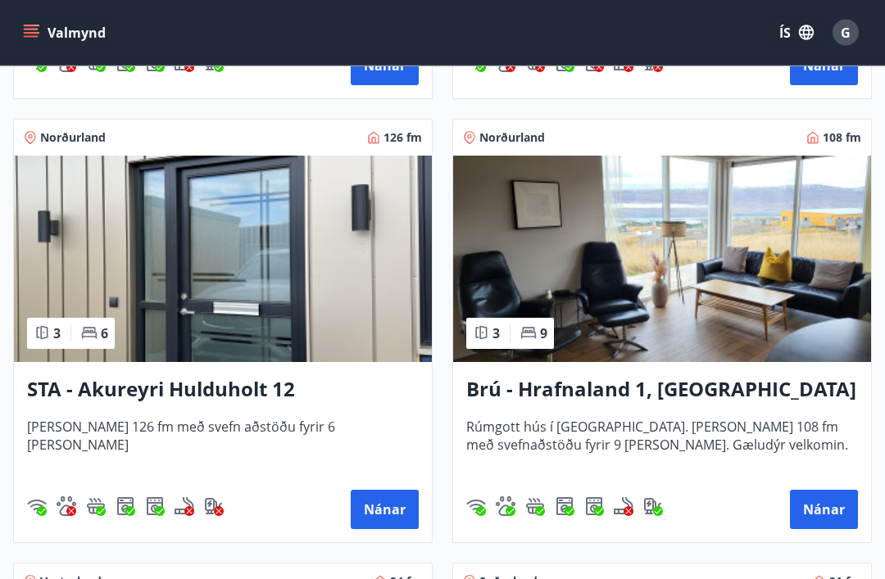
scroll to position [1132, 0]
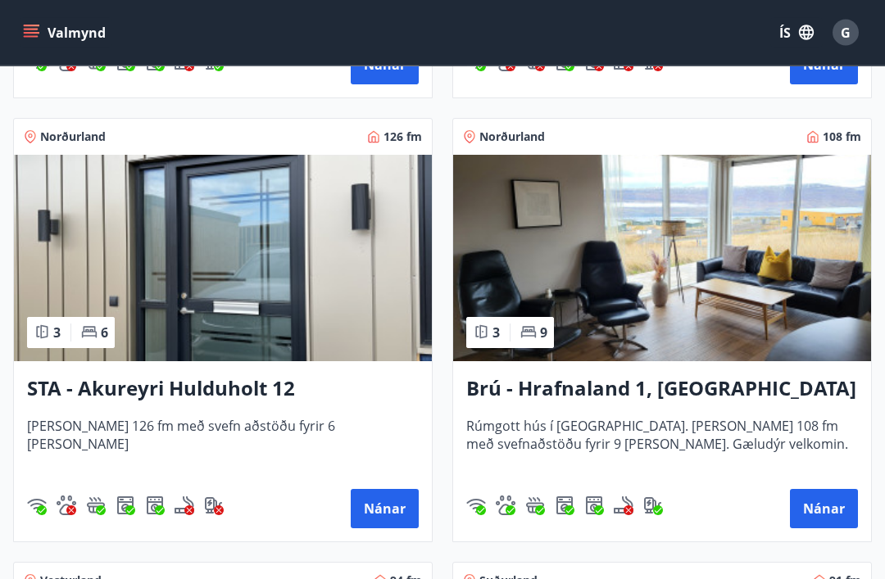
click at [390, 512] on button "Nánar" at bounding box center [385, 509] width 68 height 39
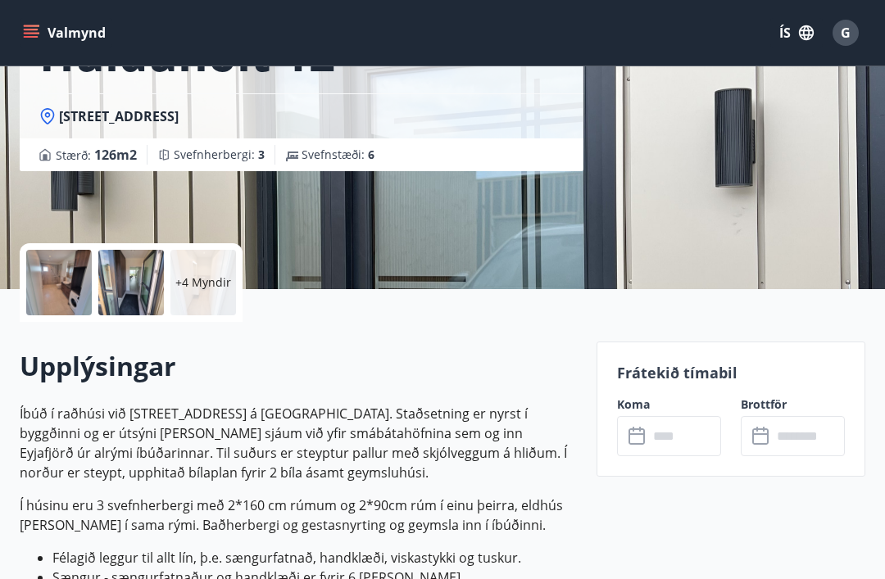
scroll to position [207, 0]
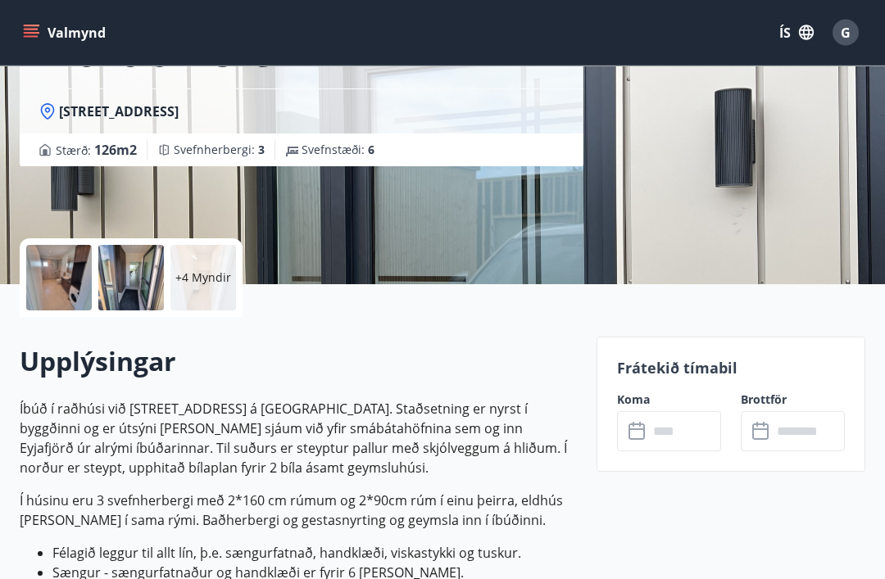
click at [636, 433] on icon at bounding box center [639, 433] width 20 height 20
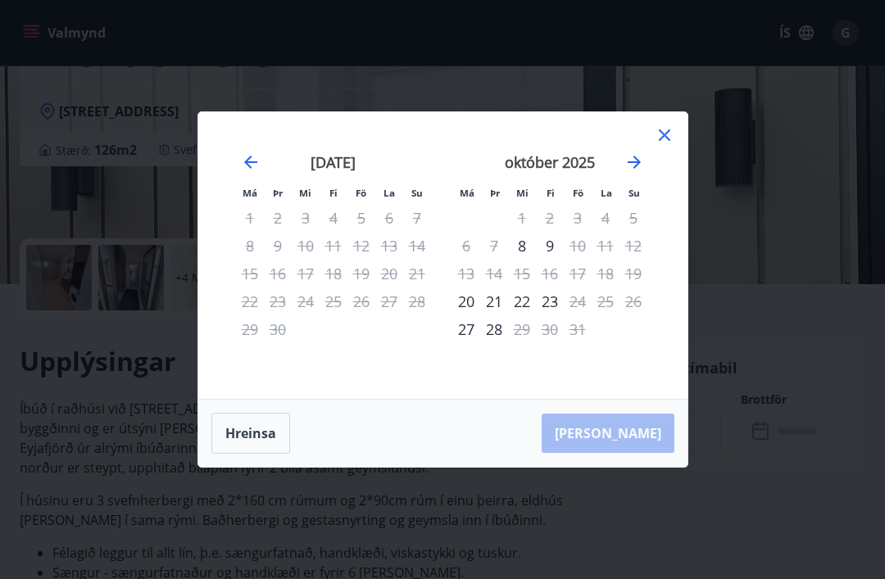
click at [674, 145] on icon at bounding box center [665, 135] width 20 height 20
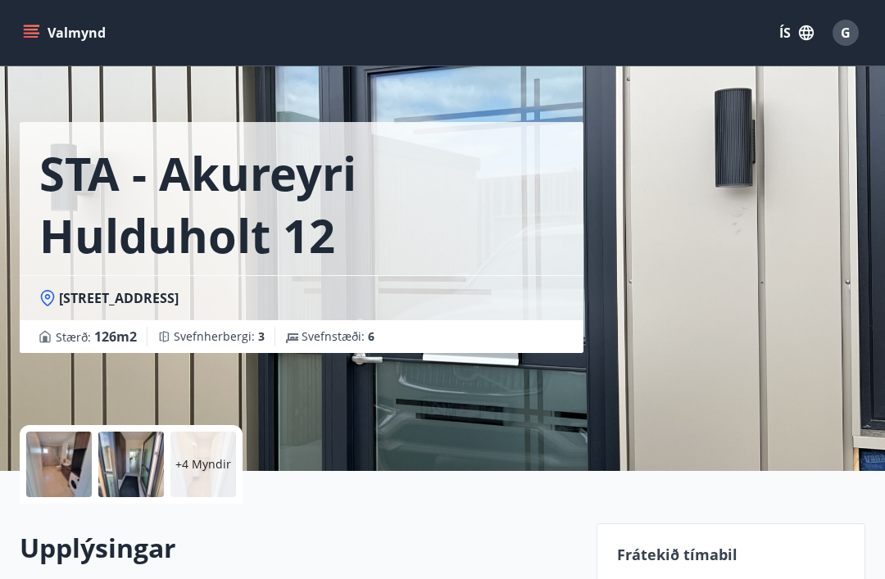
scroll to position [0, 0]
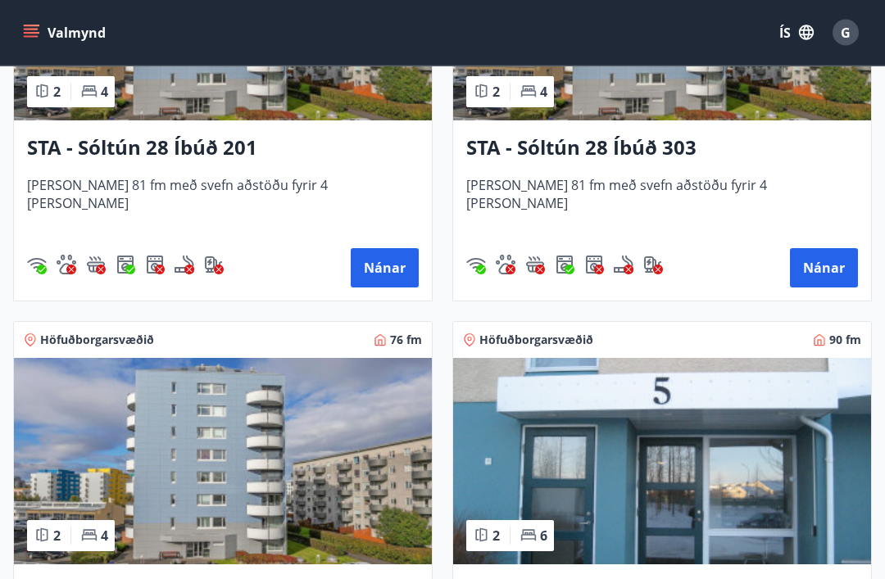
scroll to position [2708, 0]
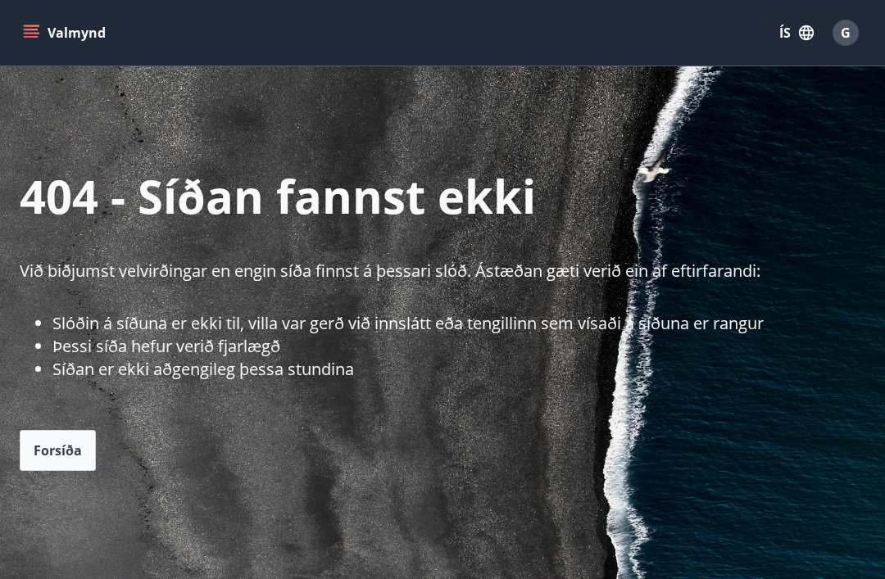
click at [44, 31] on button "Valmynd" at bounding box center [66, 33] width 93 height 30
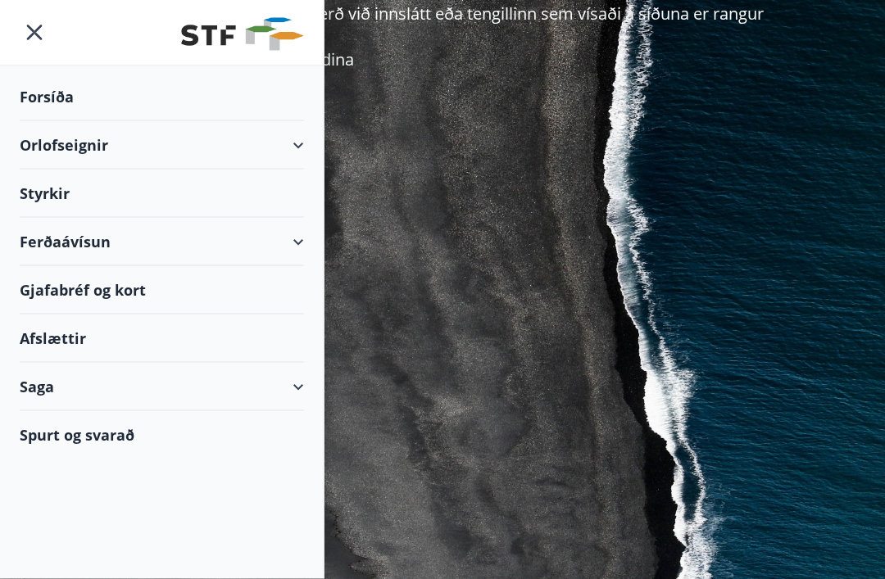
scroll to position [310, 0]
click at [65, 98] on div "Forsíða" at bounding box center [162, 97] width 284 height 48
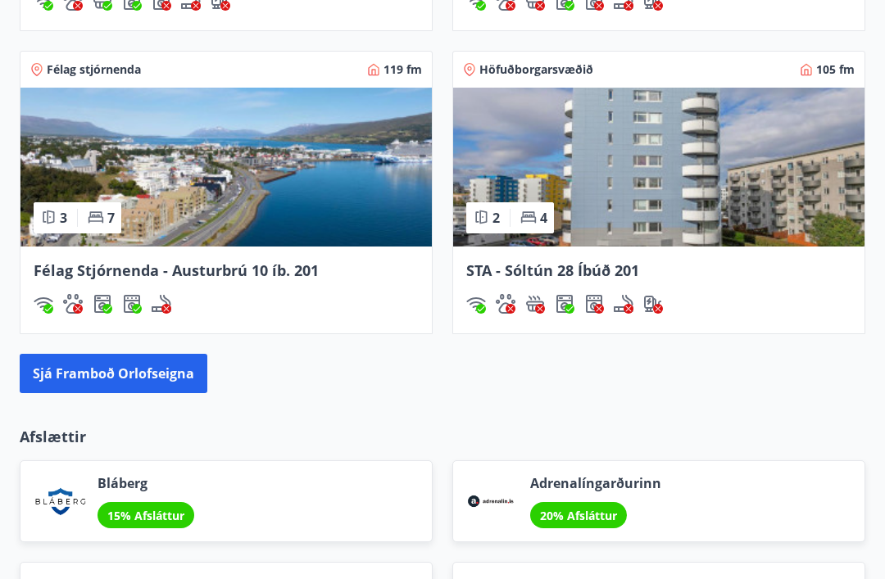
scroll to position [1574, 0]
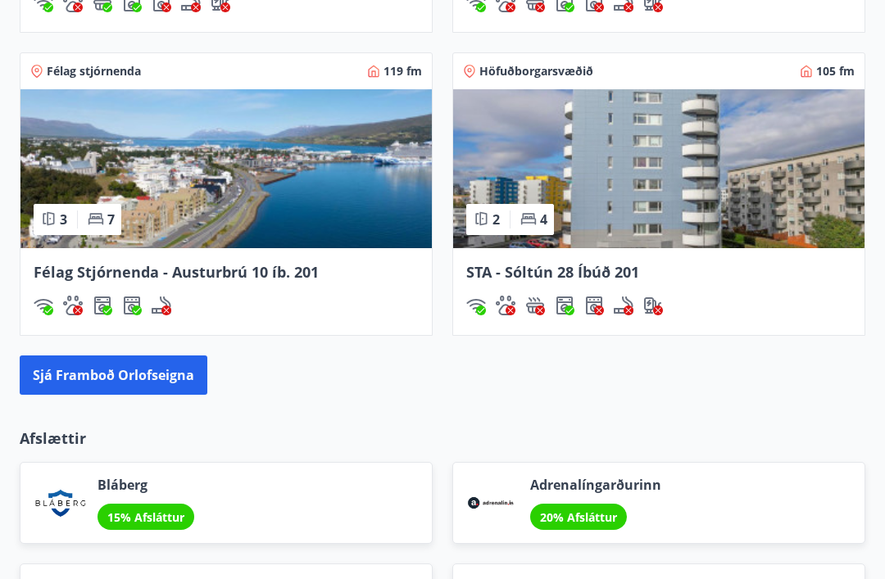
click at [75, 368] on button "Sjá framboð orlofseigna" at bounding box center [114, 375] width 188 height 39
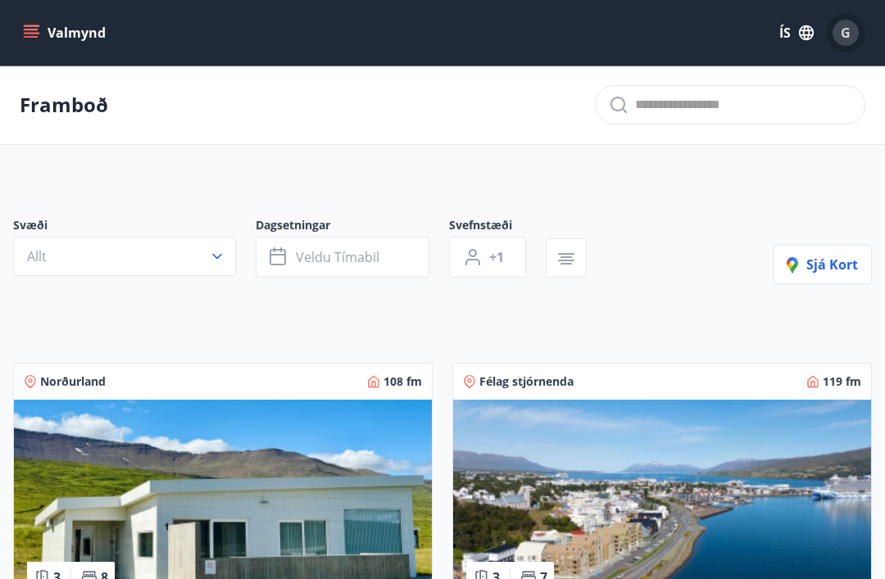
click at [850, 42] on div "G" at bounding box center [846, 33] width 26 height 26
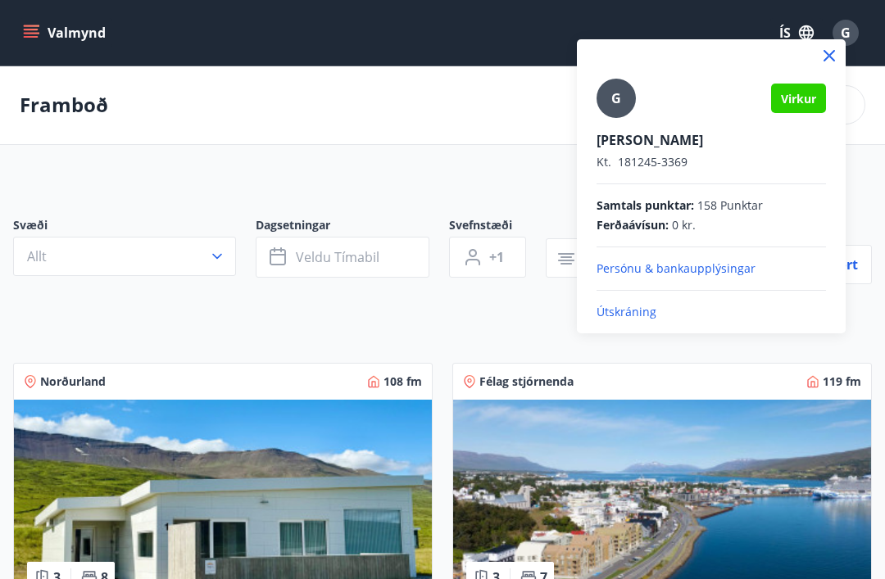
click at [639, 311] on p "Útskráning" at bounding box center [711, 312] width 229 height 16
